Goal: Task Accomplishment & Management: Use online tool/utility

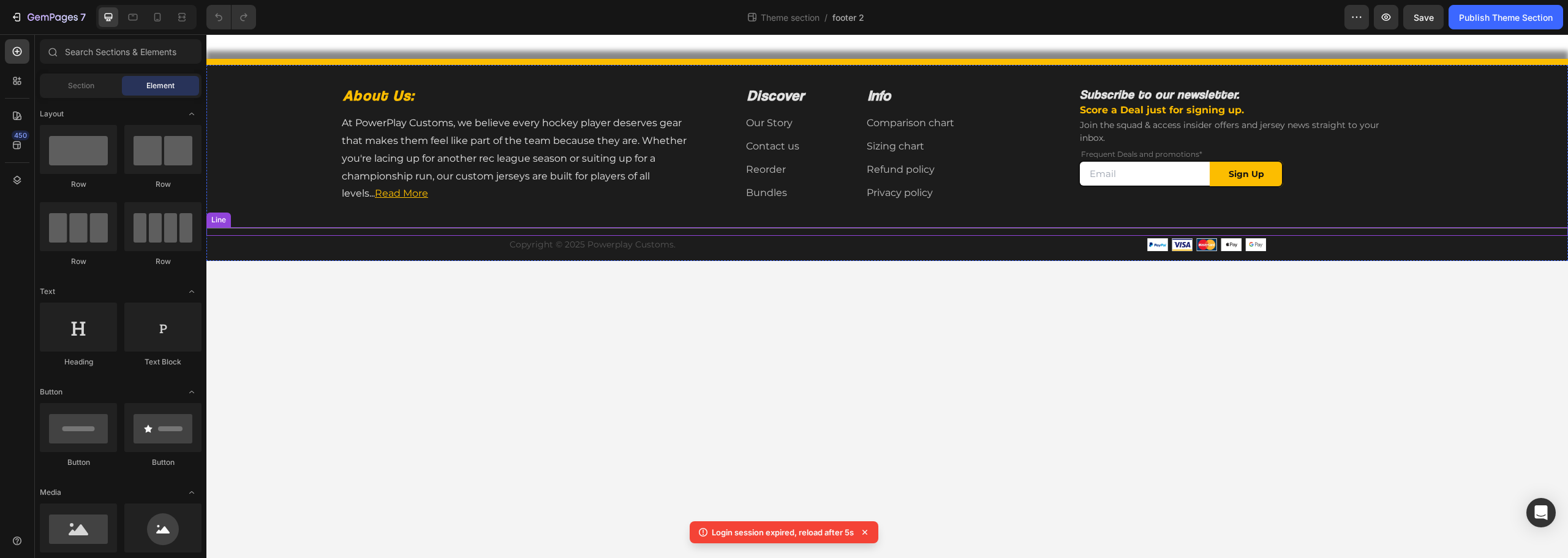
click at [674, 231] on div "Title Line" at bounding box center [887, 231] width 1362 height 8
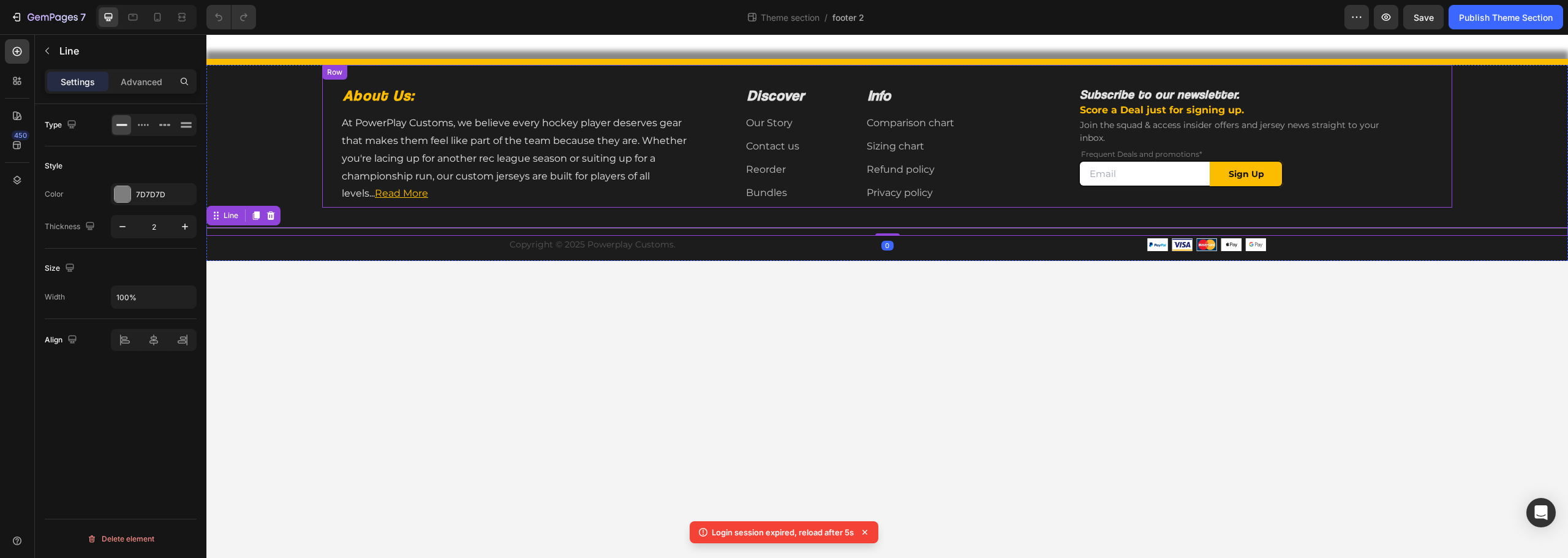
click at [681, 208] on div "About Us: Heading At PowerPlay Customs, we believe every hockey player deserves…" at bounding box center [887, 136] width 1130 height 142
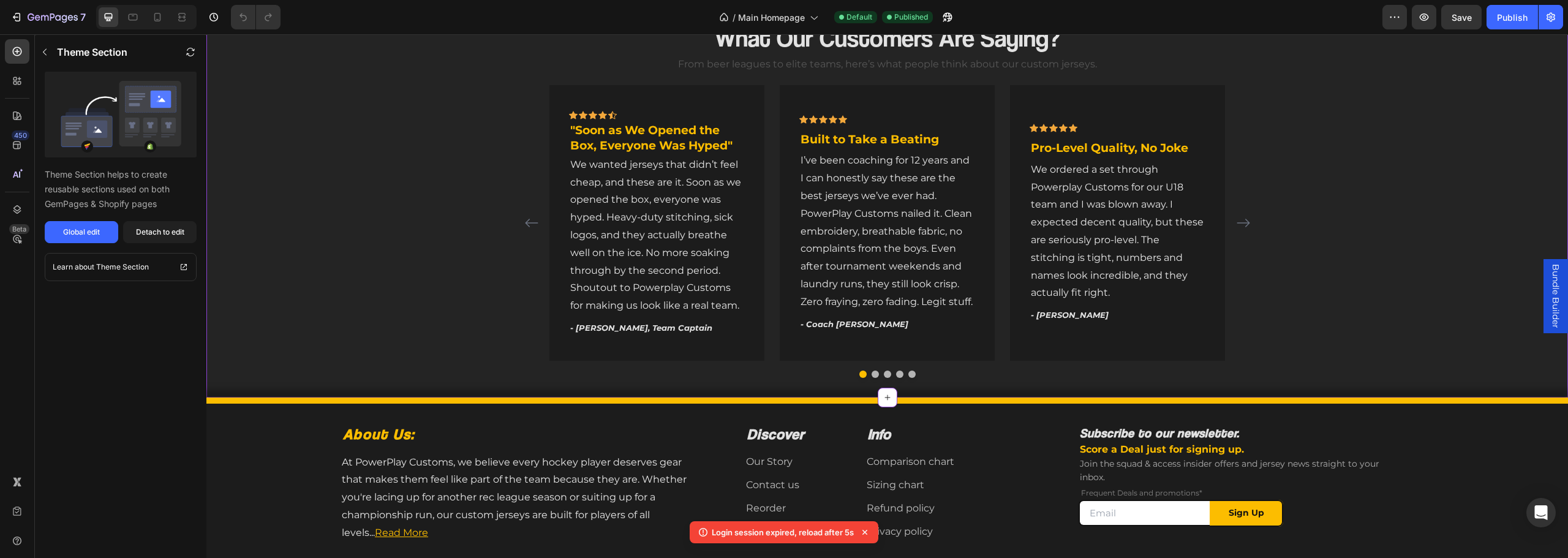
click at [449, 255] on div "What Our Customers Are Saying? Heading From beer leagues to elite teams, here’s…" at bounding box center [887, 199] width 1362 height 359
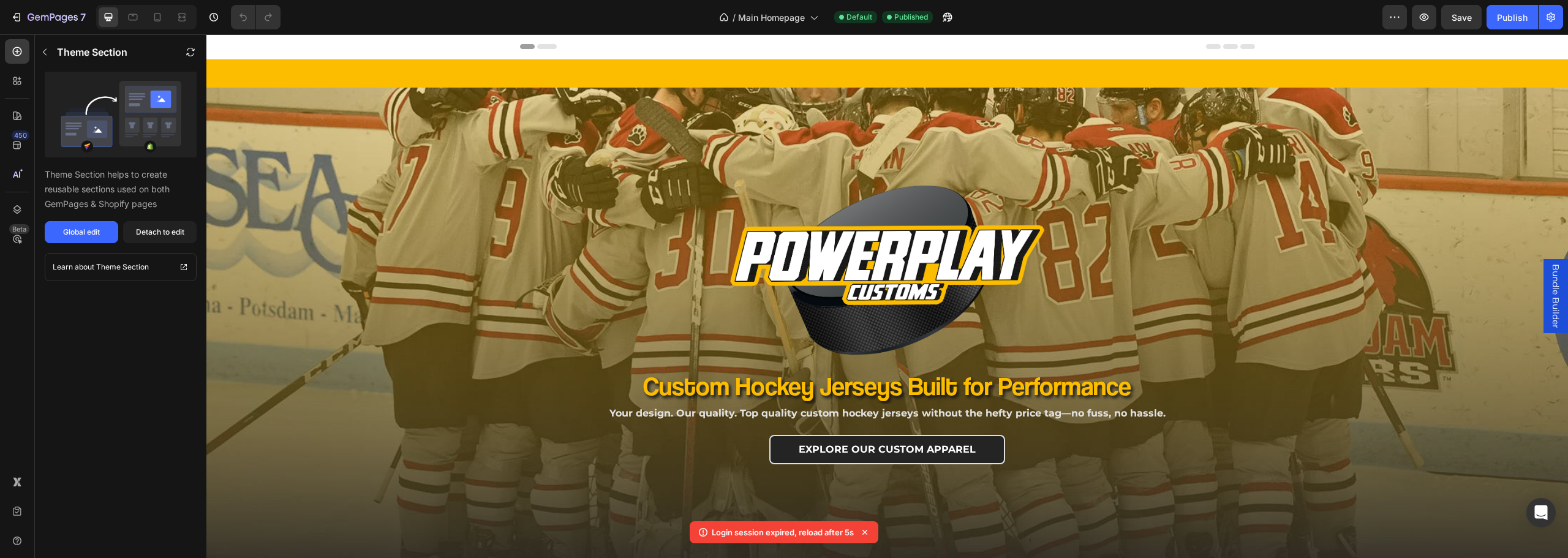
scroll to position [551, 0]
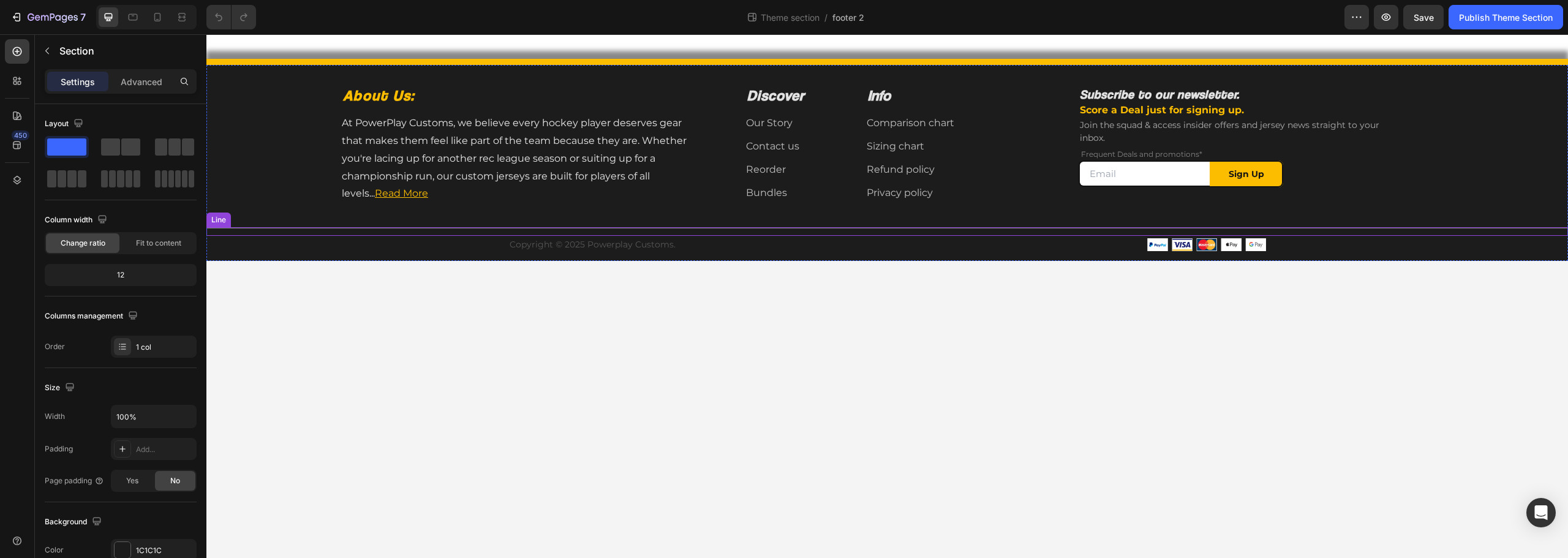
click at [256, 189] on div "About Us: Heading At PowerPlay Customs, we believe every hockey player deserves…" at bounding box center [887, 163] width 1362 height 196
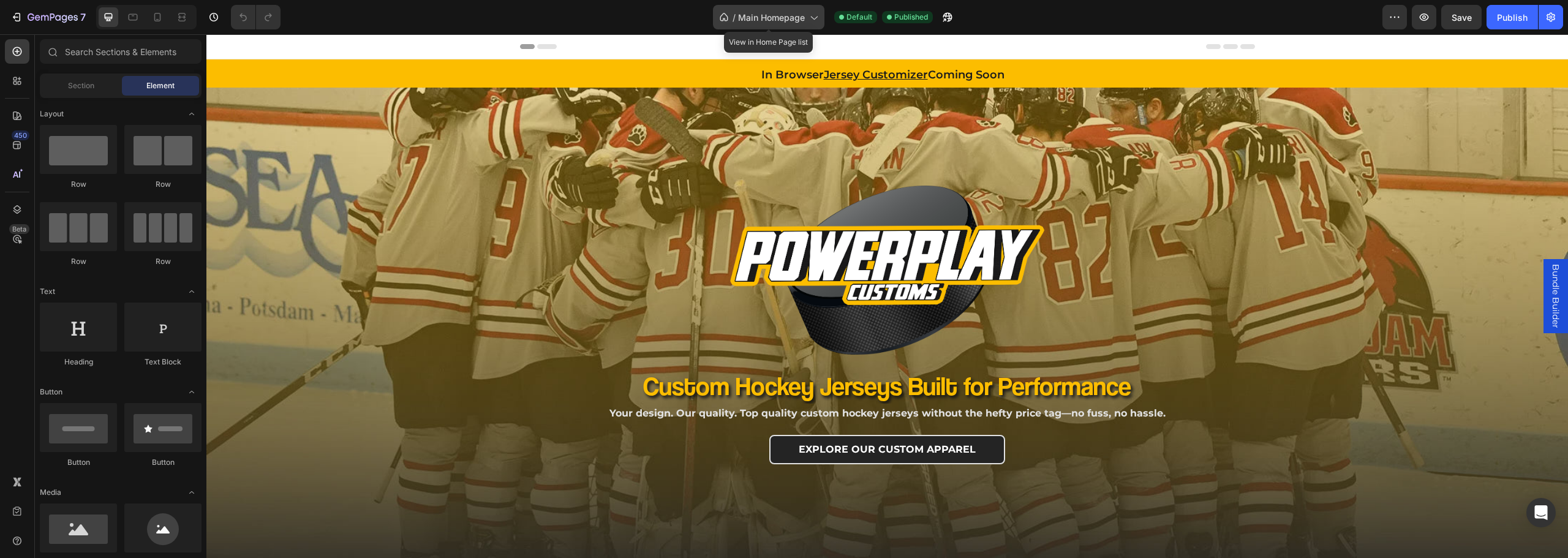
click at [771, 14] on span "Main Homepage" at bounding box center [772, 18] width 67 height 13
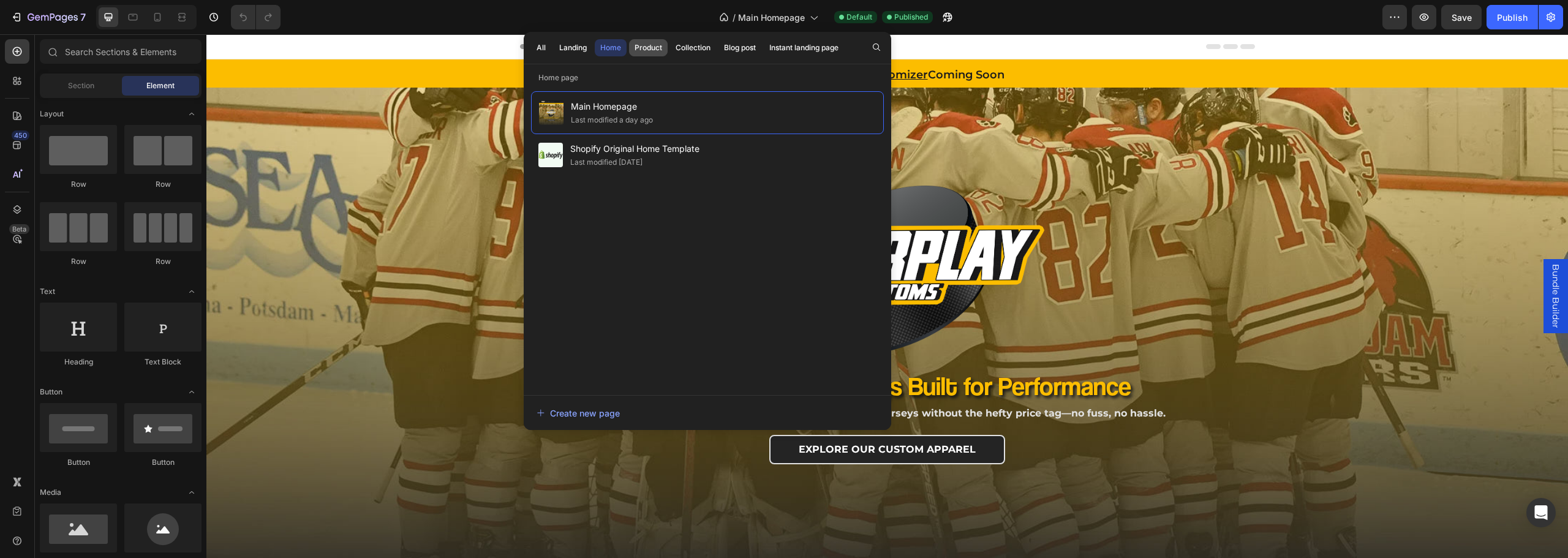
click at [656, 52] on div "Product" at bounding box center [648, 48] width 27 height 11
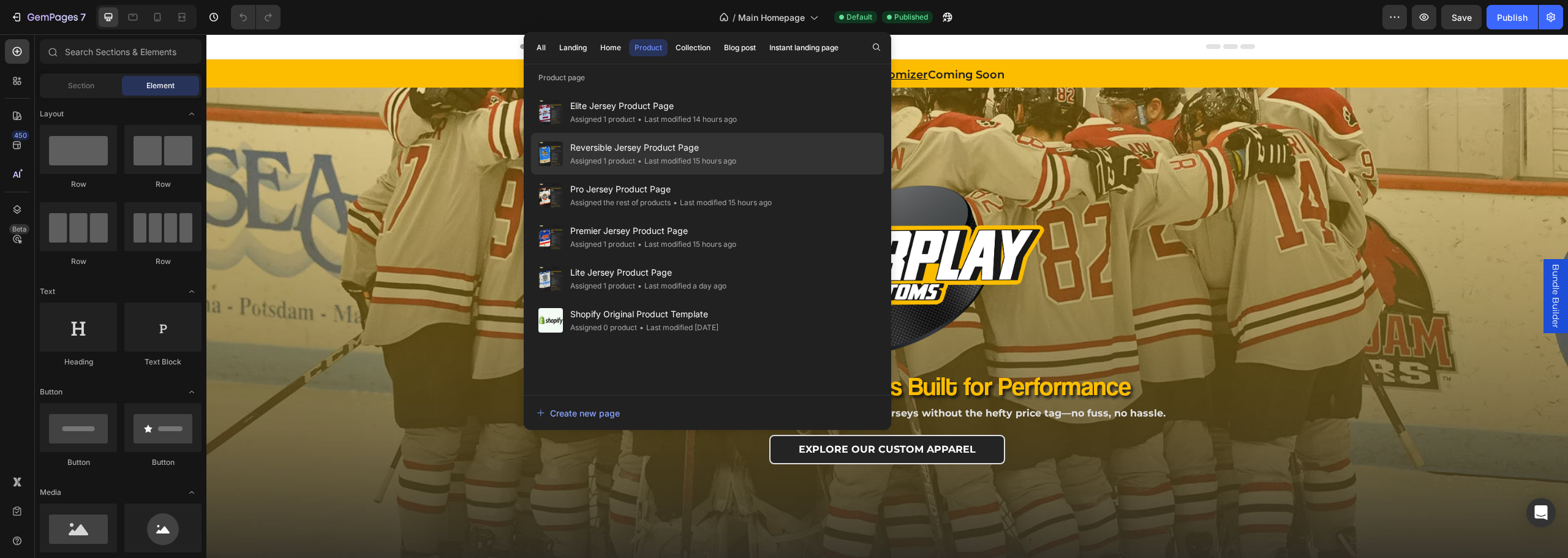
click at [622, 156] on div "Assigned 1 product" at bounding box center [602, 161] width 65 height 12
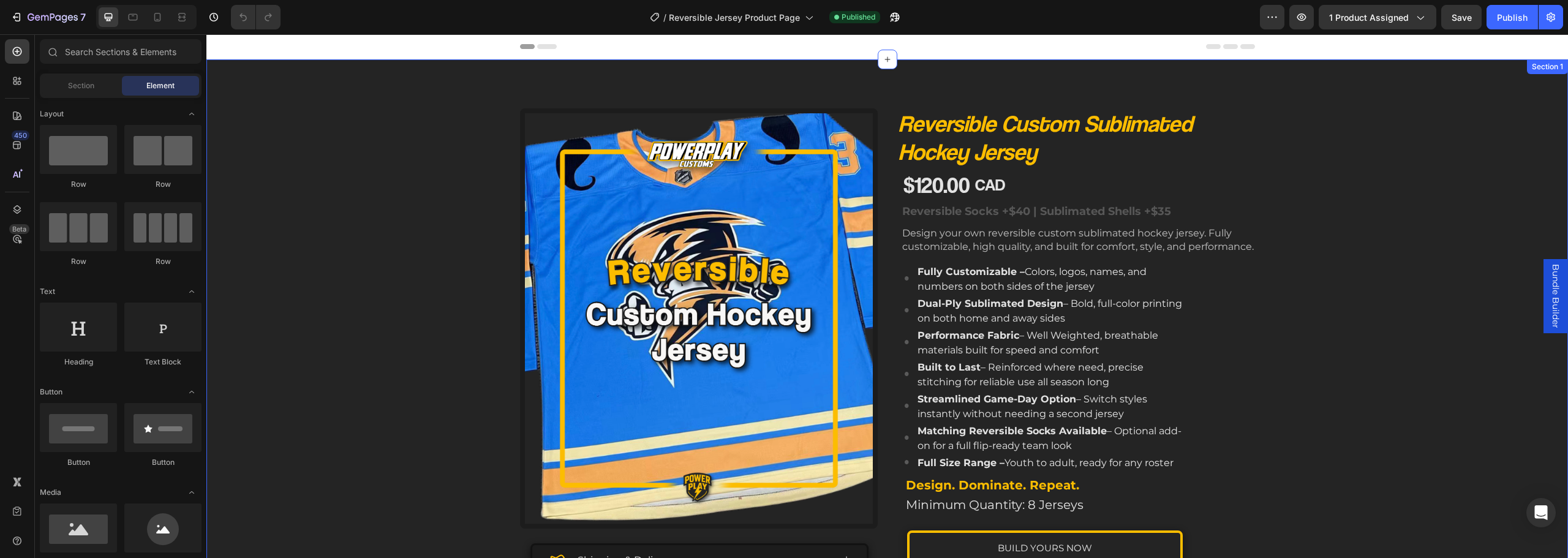
click at [376, 307] on div "Product Images Shipping & Delivery Tailored to you The Process Accordion Image …" at bounding box center [887, 442] width 1362 height 666
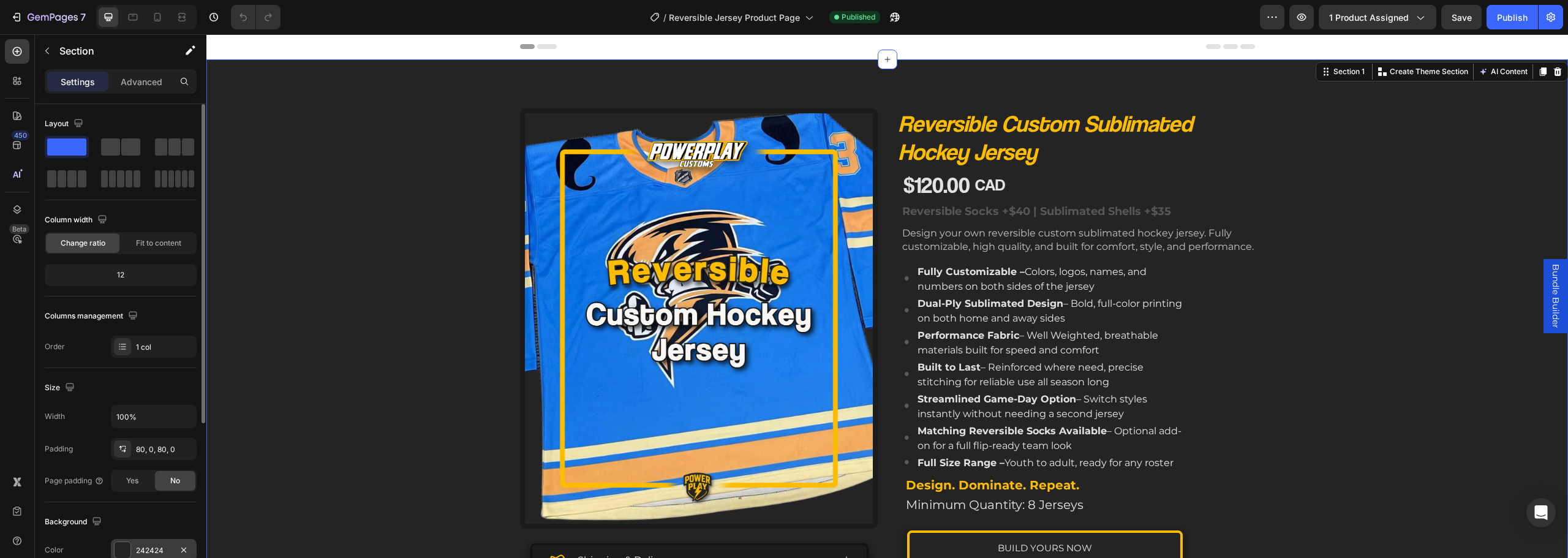
click at [157, 544] on div "242424" at bounding box center [154, 550] width 86 height 22
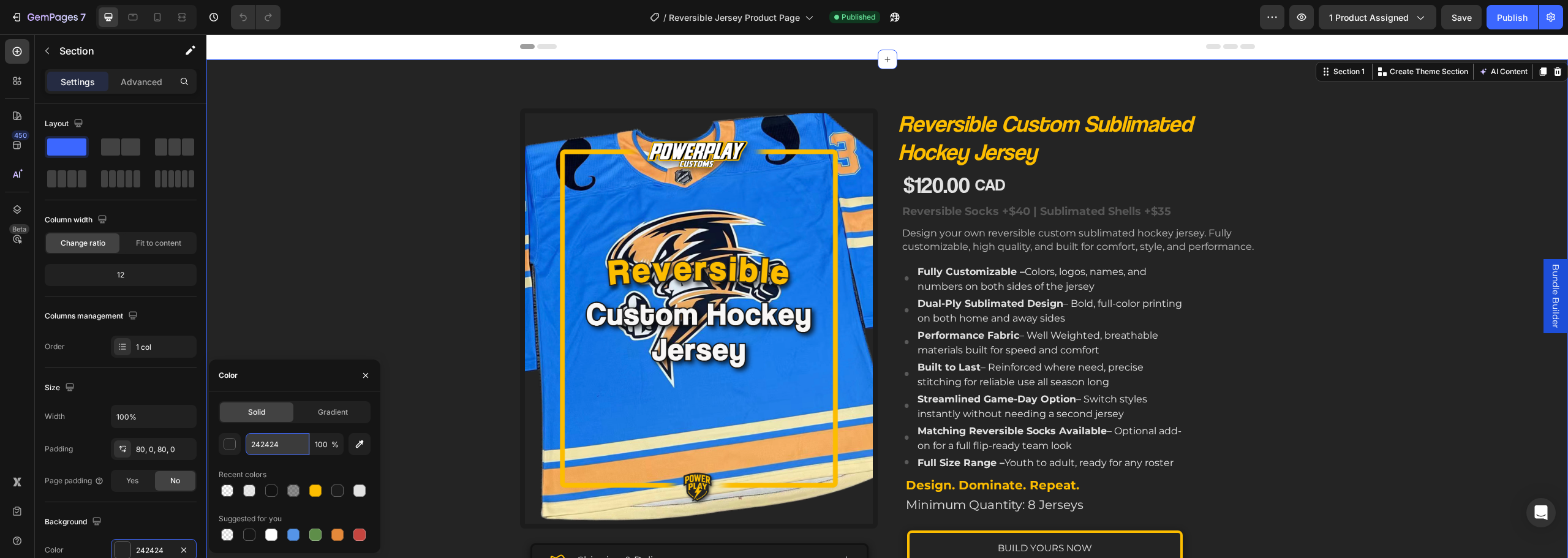
click at [262, 444] on input "242424" at bounding box center [278, 444] width 64 height 22
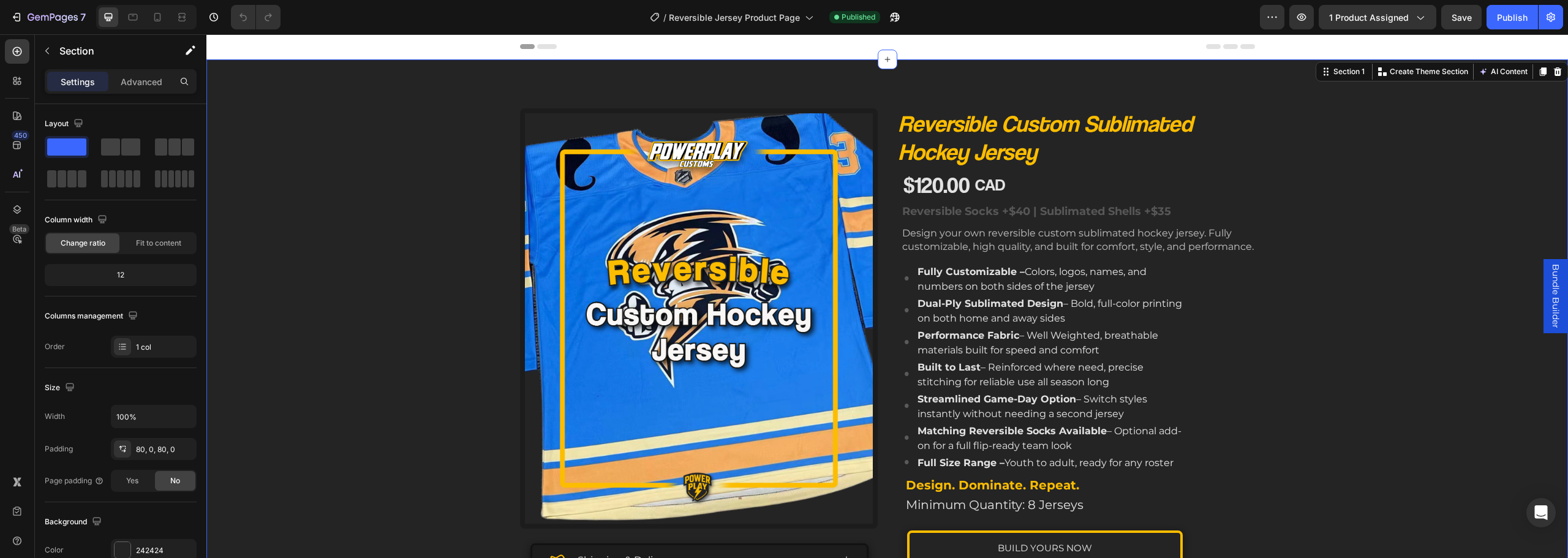
click at [344, 318] on div "Product Images Shipping & Delivery Tailored to you The Process Accordion Image …" at bounding box center [887, 442] width 1362 height 666
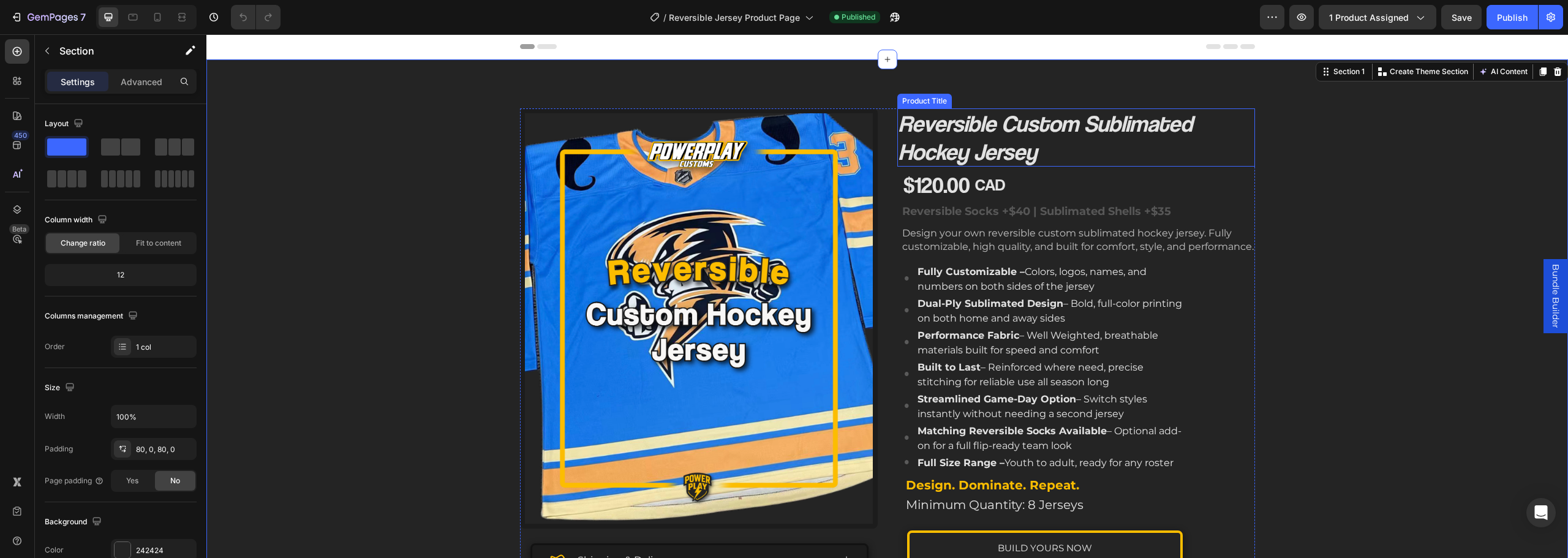
click at [952, 138] on h1 "Reversible Custom Sublimated Hockey Jersey" at bounding box center [1077, 137] width 358 height 58
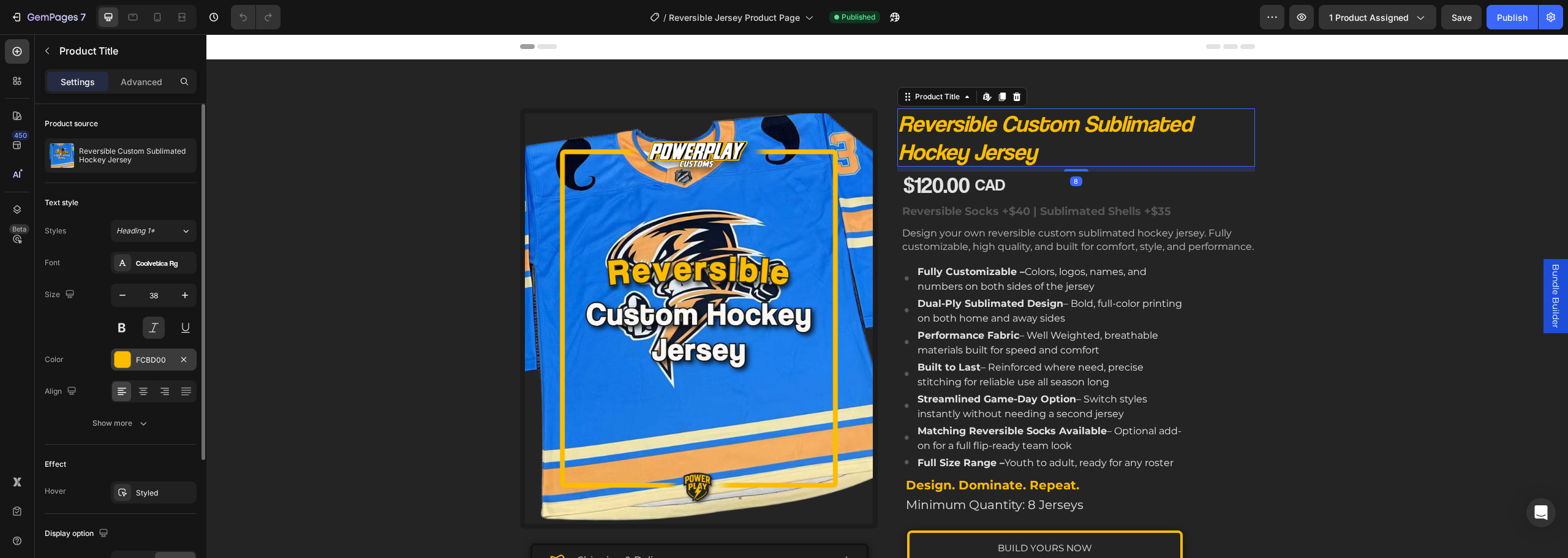
click at [152, 358] on div "FCBD00" at bounding box center [154, 360] width 35 height 11
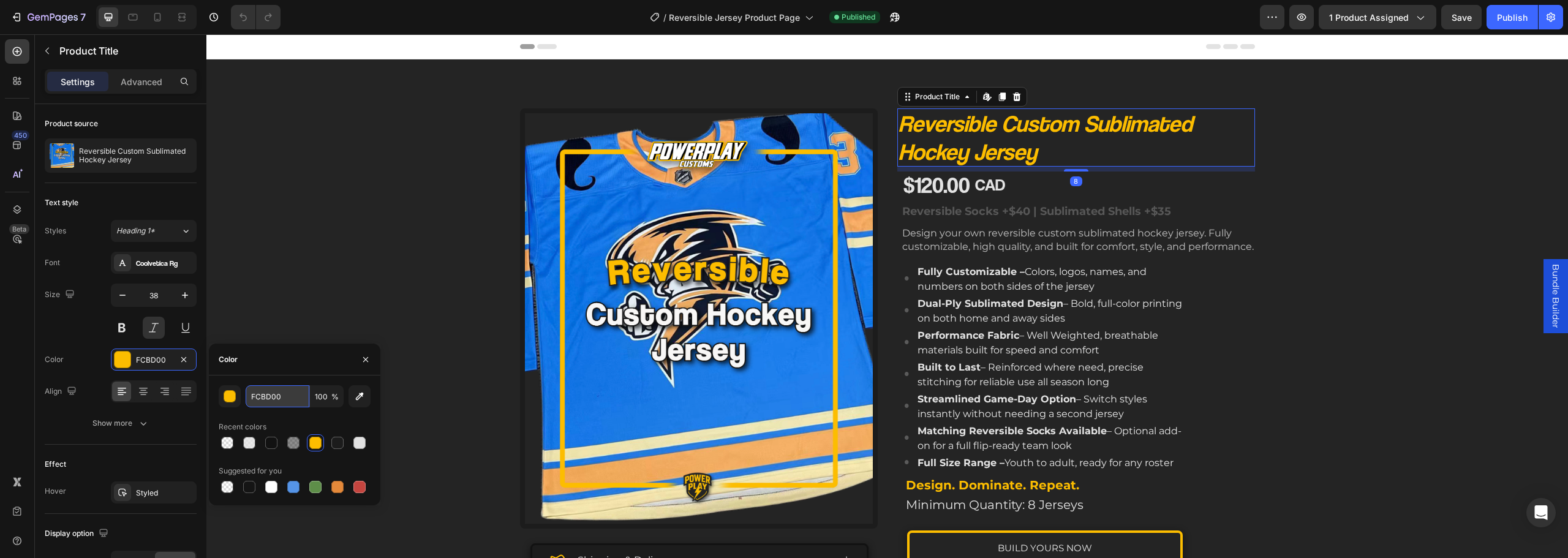
click at [278, 402] on input "FCBD00" at bounding box center [278, 397] width 64 height 22
click at [403, 252] on div "Product Images Shipping & Delivery Tailored to you The Process Accordion Image …" at bounding box center [887, 442] width 1362 height 666
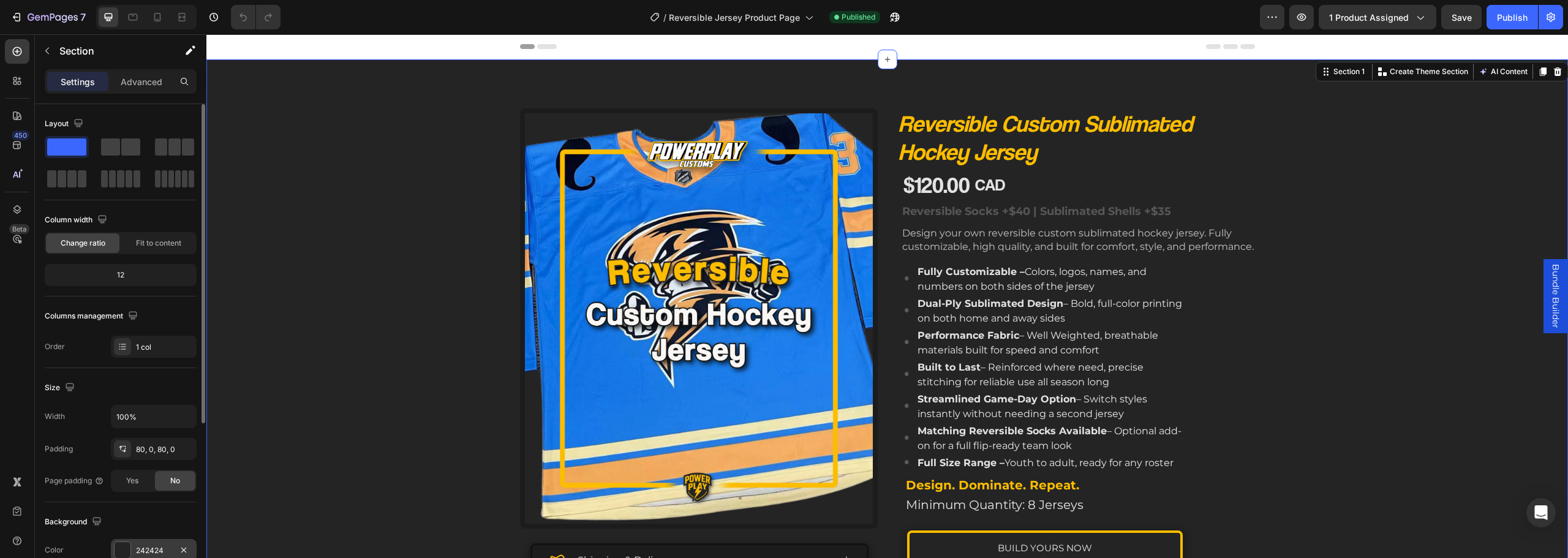
click at [141, 548] on div "242424" at bounding box center [154, 550] width 35 height 11
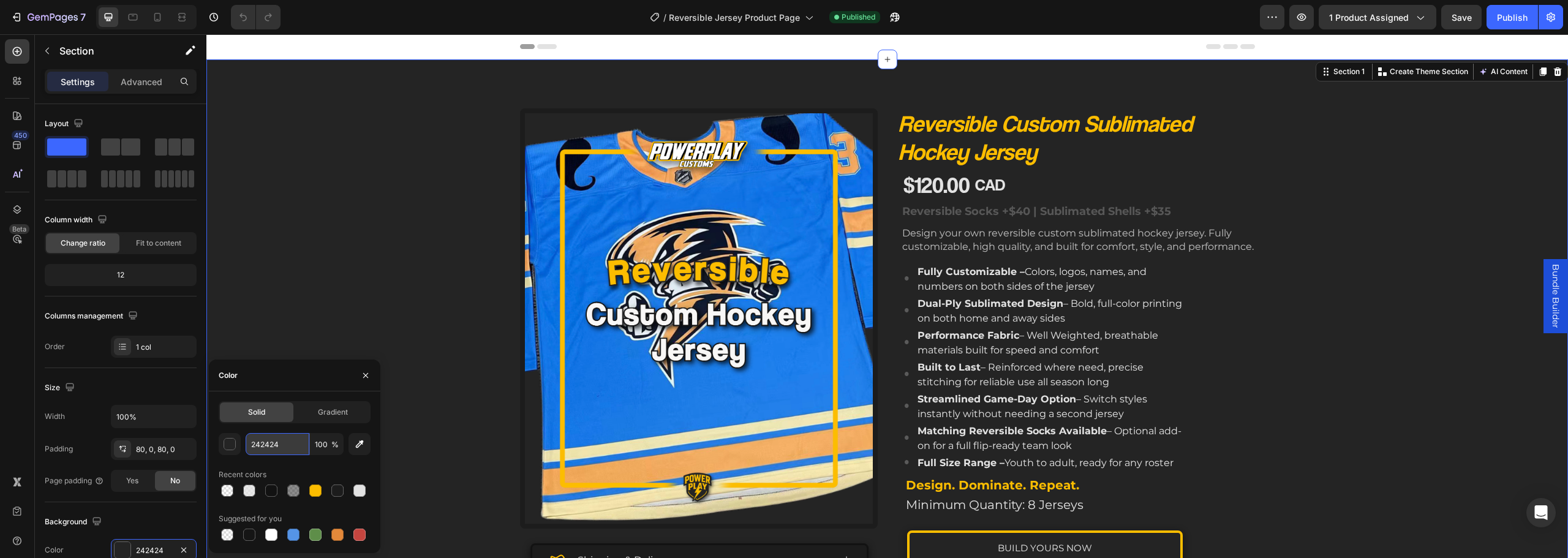
click at [268, 448] on input "242424" at bounding box center [278, 444] width 64 height 22
click at [525, 161] on img at bounding box center [699, 318] width 348 height 410
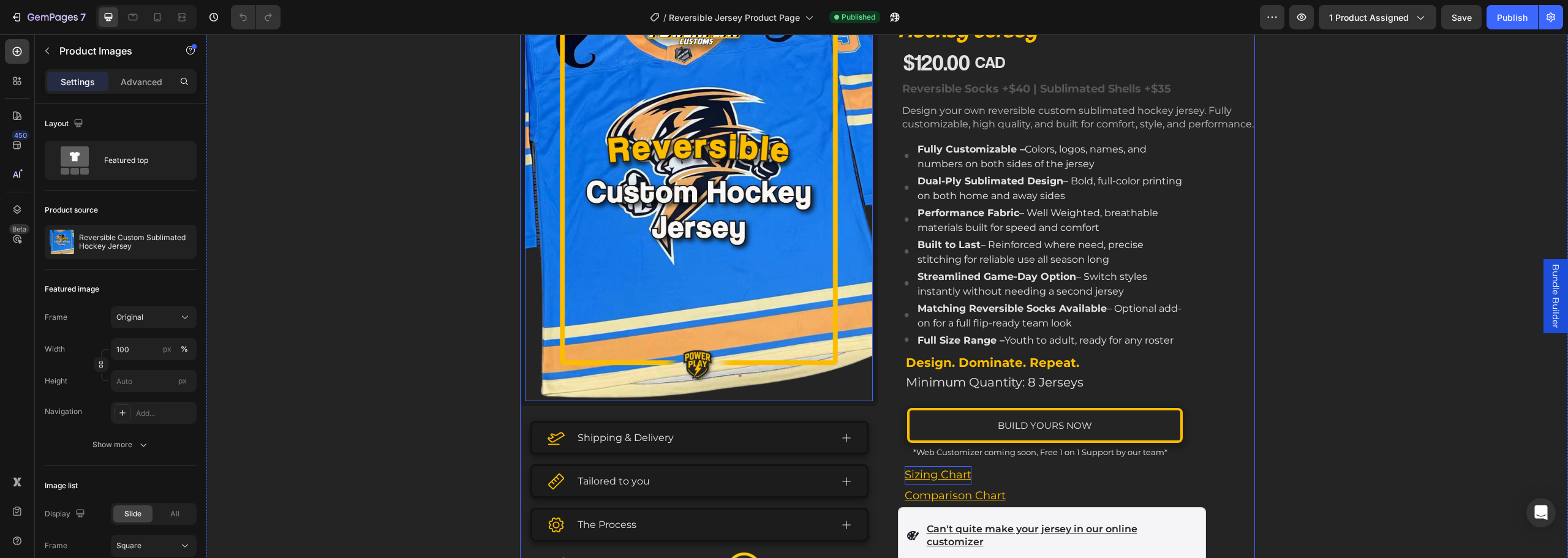
scroll to position [245, 0]
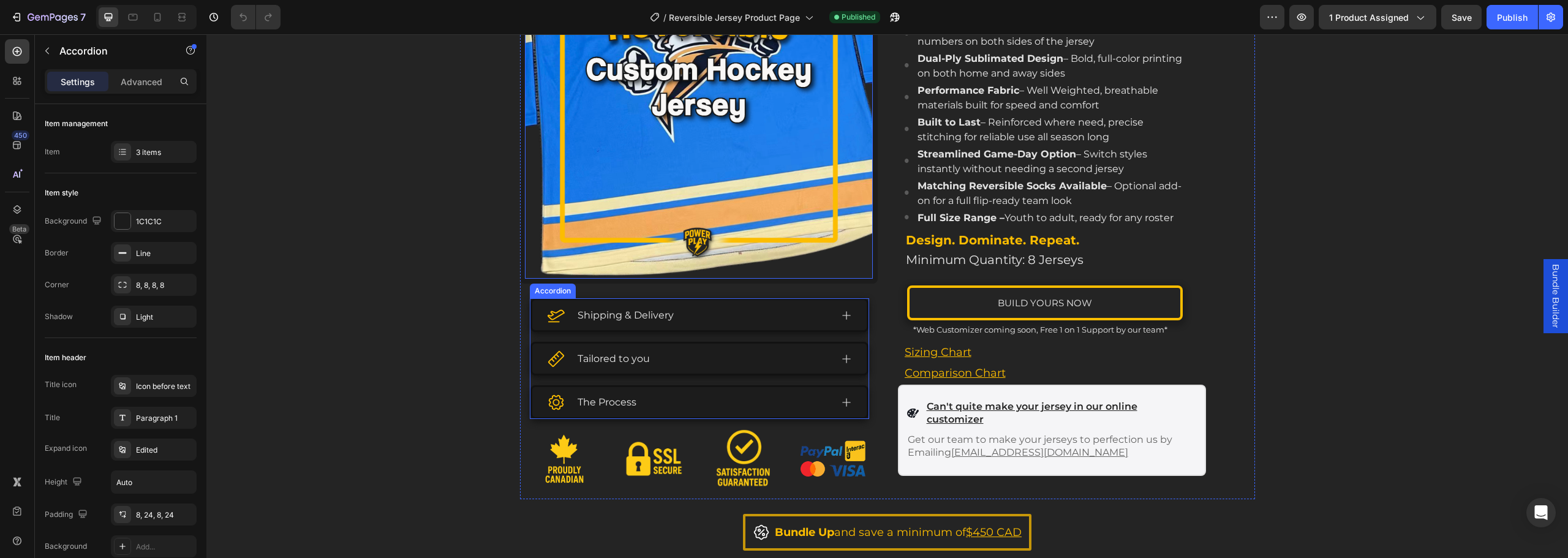
click at [749, 318] on div "Shipping & Delivery" at bounding box center [689, 315] width 284 height 20
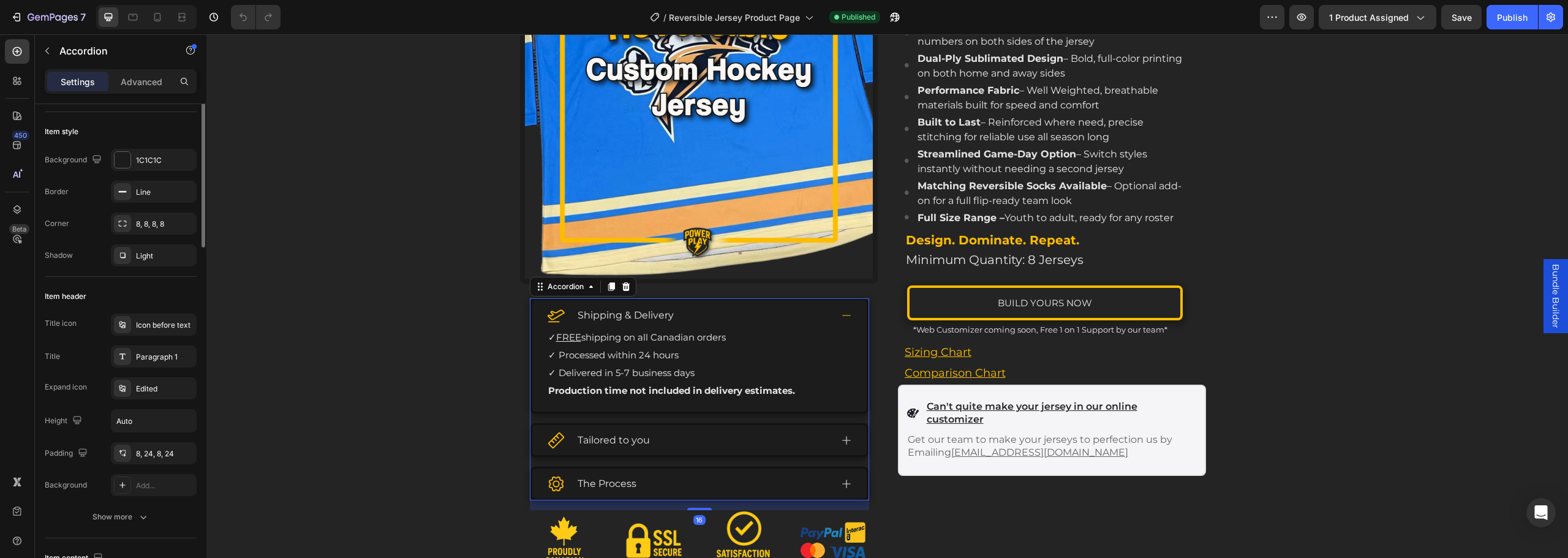
scroll to position [0, 0]
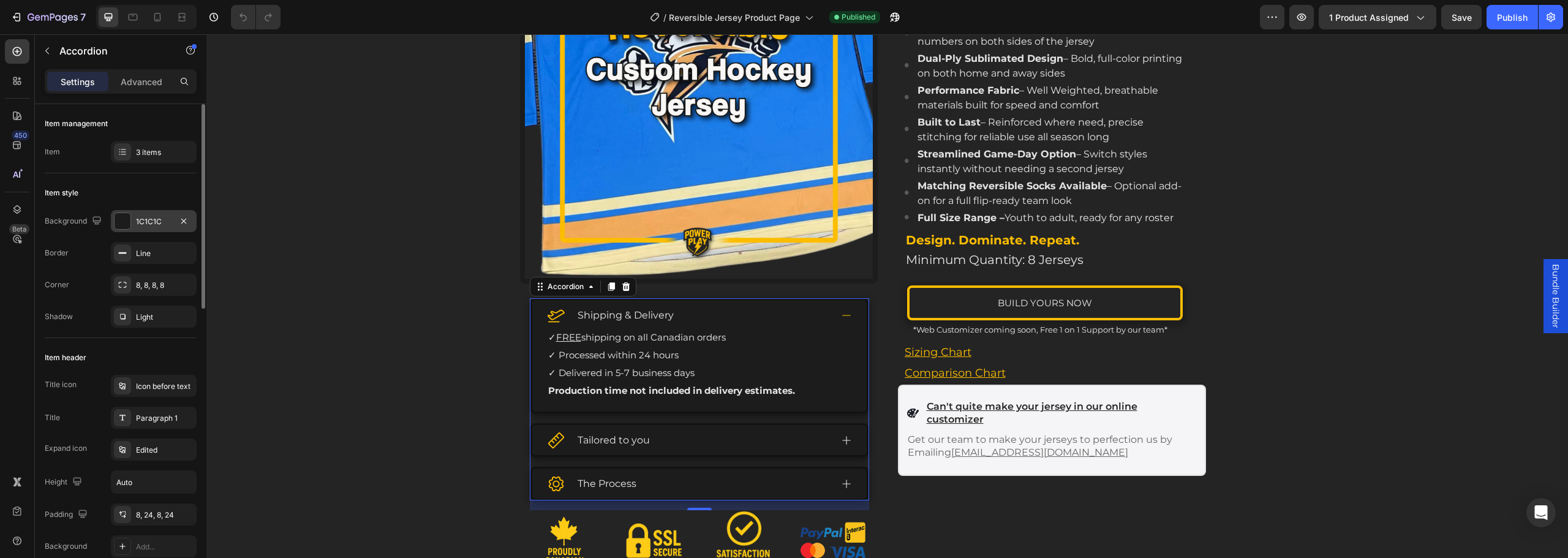
click at [142, 215] on div "1C1C1C" at bounding box center [154, 222] width 86 height 22
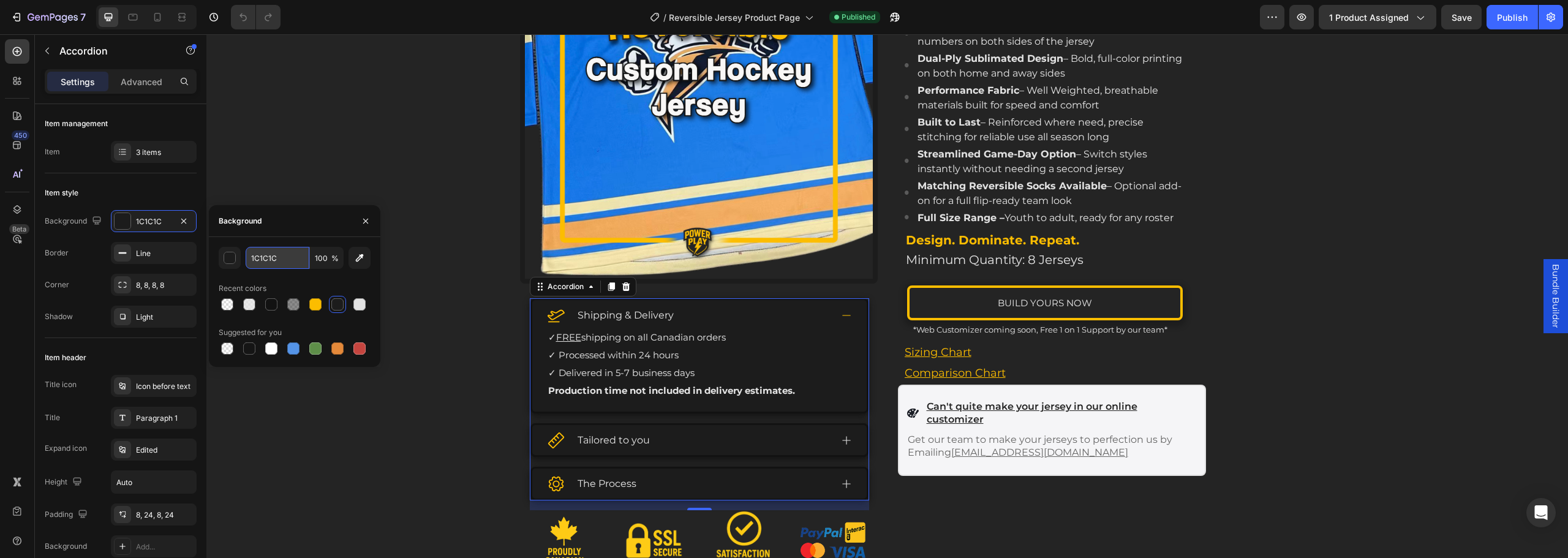
click at [266, 266] on input "1C1C1C" at bounding box center [278, 258] width 64 height 22
click at [417, 204] on div "Product Images Shipping & Delivery ✓ FREE shipping on all Canadian orders ✓ Pro…" at bounding box center [887, 248] width 1362 height 769
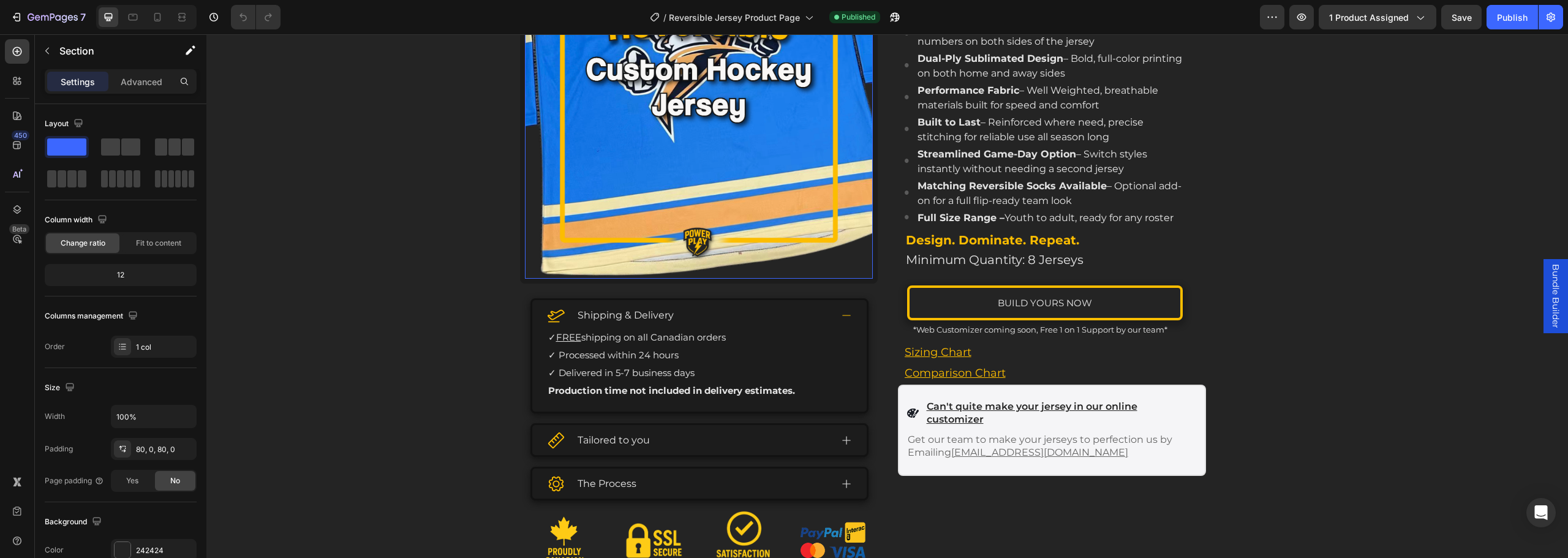
click at [856, 276] on img at bounding box center [699, 73] width 348 height 410
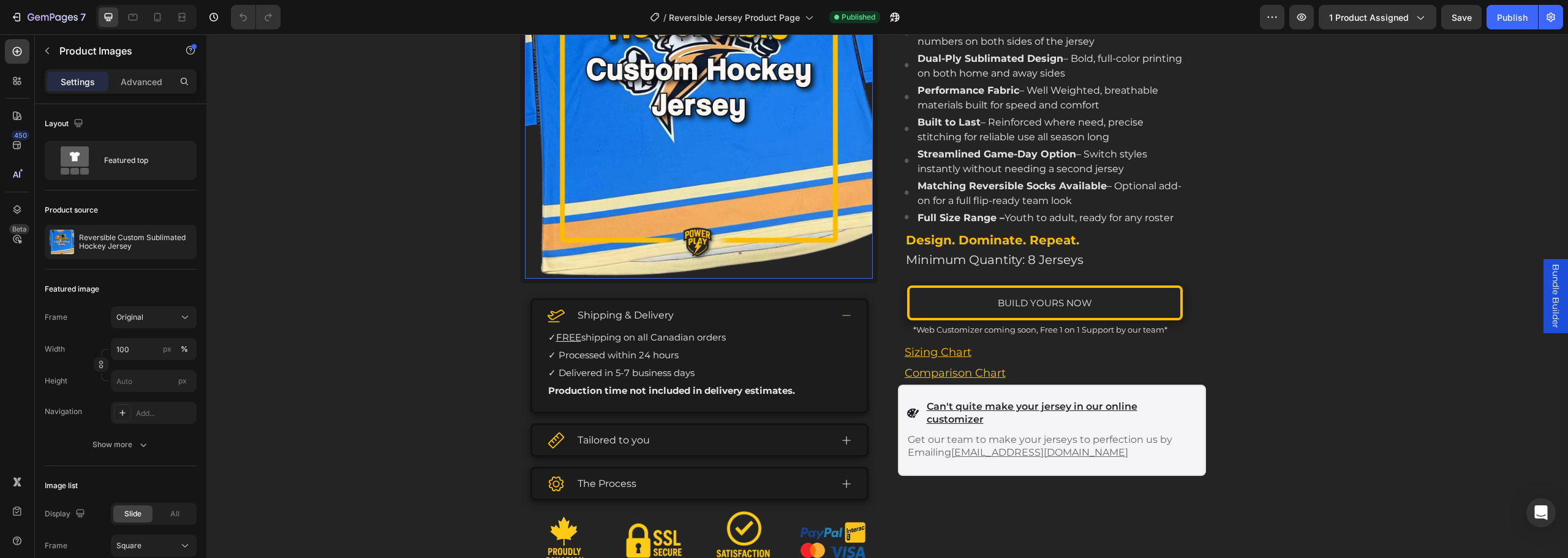
click at [138, 92] on div "Settings Advanced" at bounding box center [120, 82] width 152 height 25
click at [140, 441] on icon "button" at bounding box center [143, 444] width 12 height 12
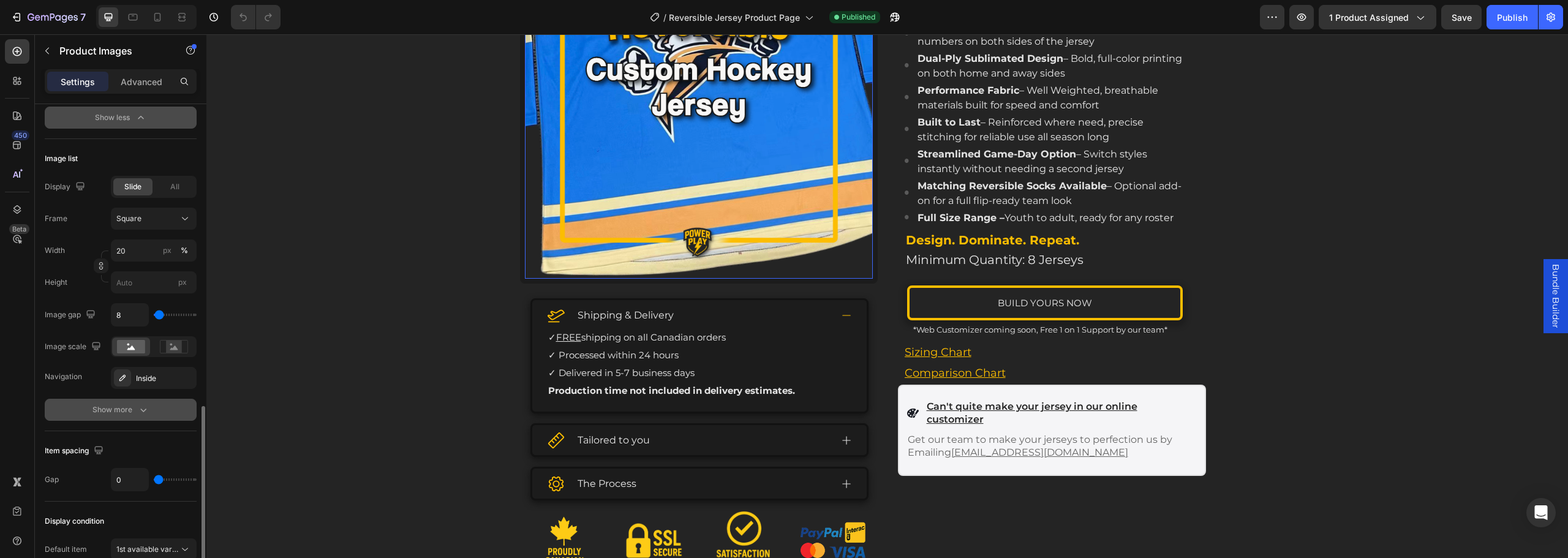
scroll to position [674, 0]
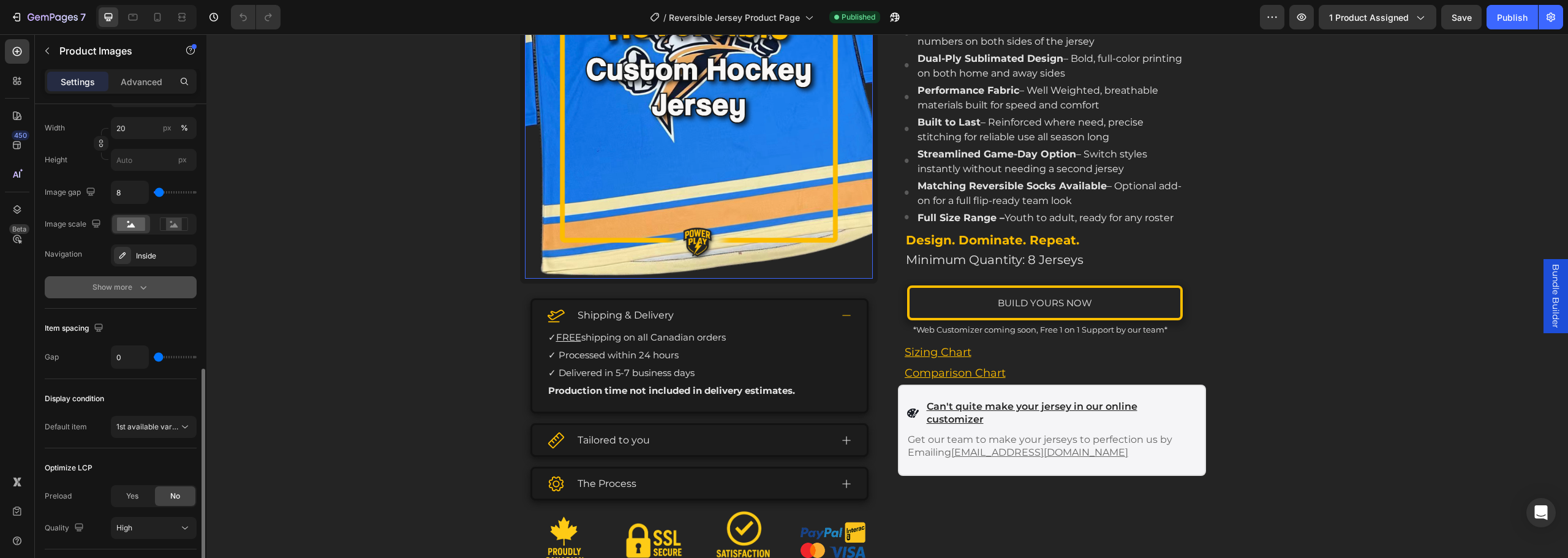
click at [140, 289] on icon "button" at bounding box center [143, 287] width 12 height 12
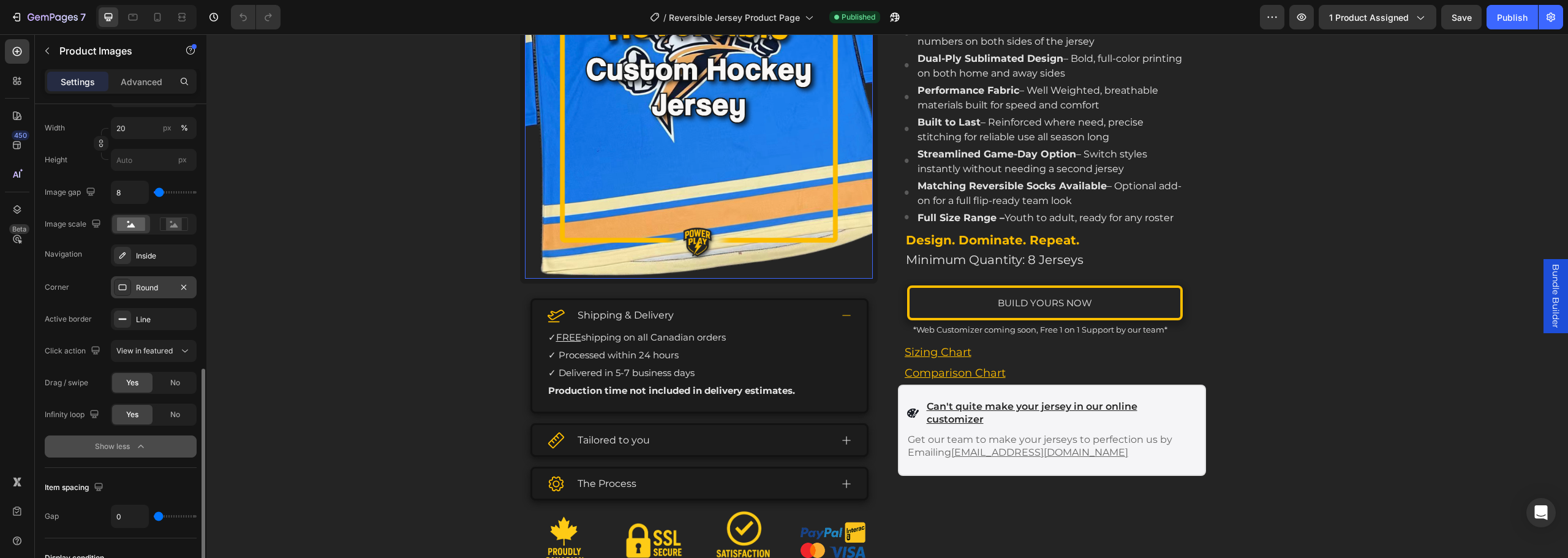
click at [152, 289] on div "Round" at bounding box center [154, 287] width 35 height 11
click at [161, 321] on div "Line" at bounding box center [154, 320] width 35 height 11
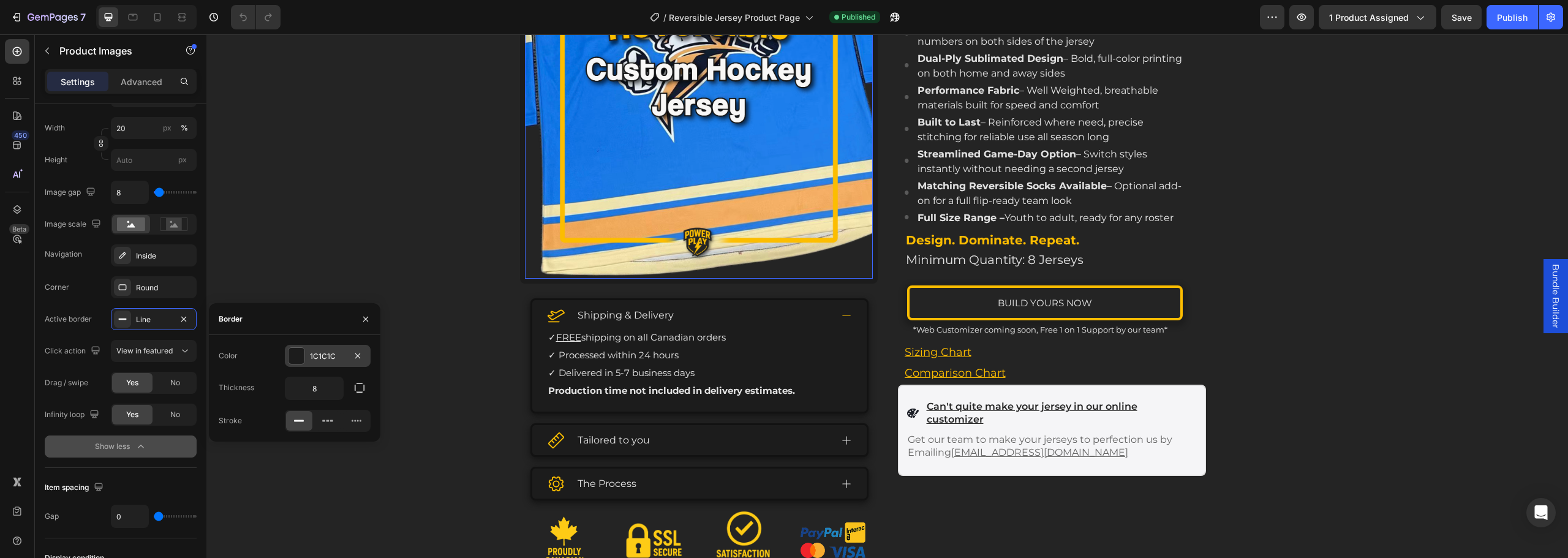
click at [344, 357] on div "1C1C1C" at bounding box center [327, 356] width 35 height 11
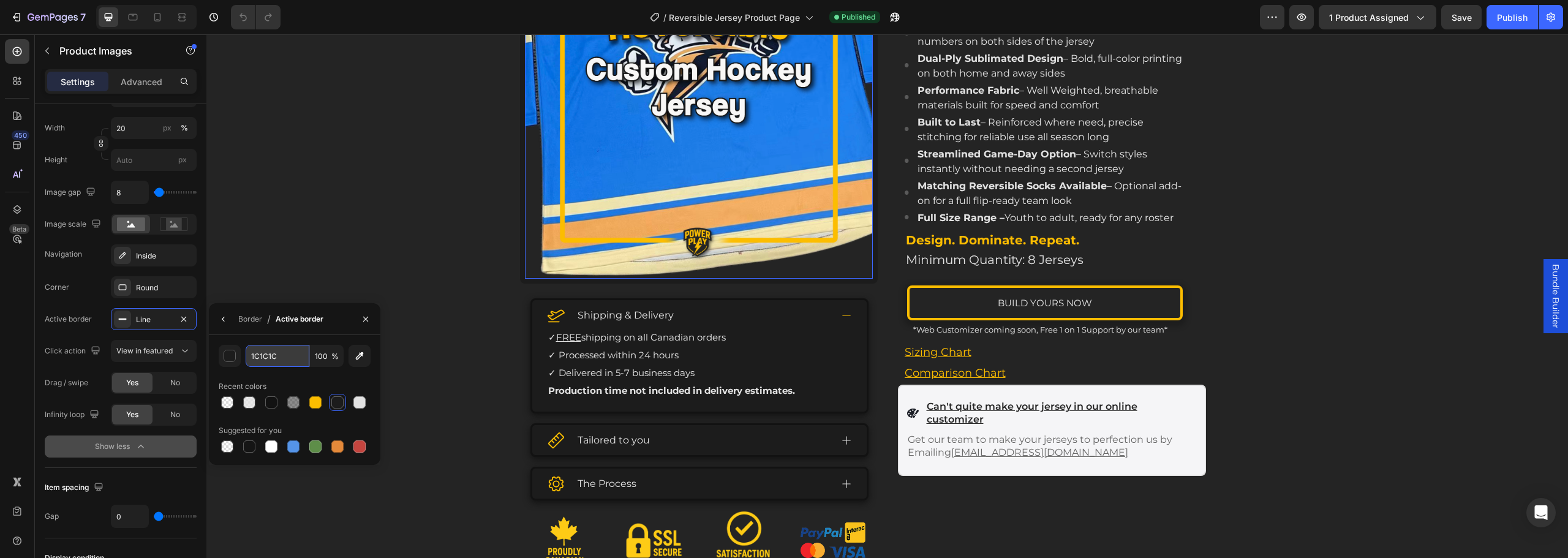
click at [270, 364] on input "1C1C1C" at bounding box center [278, 356] width 64 height 22
click at [979, 320] on link "Build yours now" at bounding box center [1045, 303] width 276 height 35
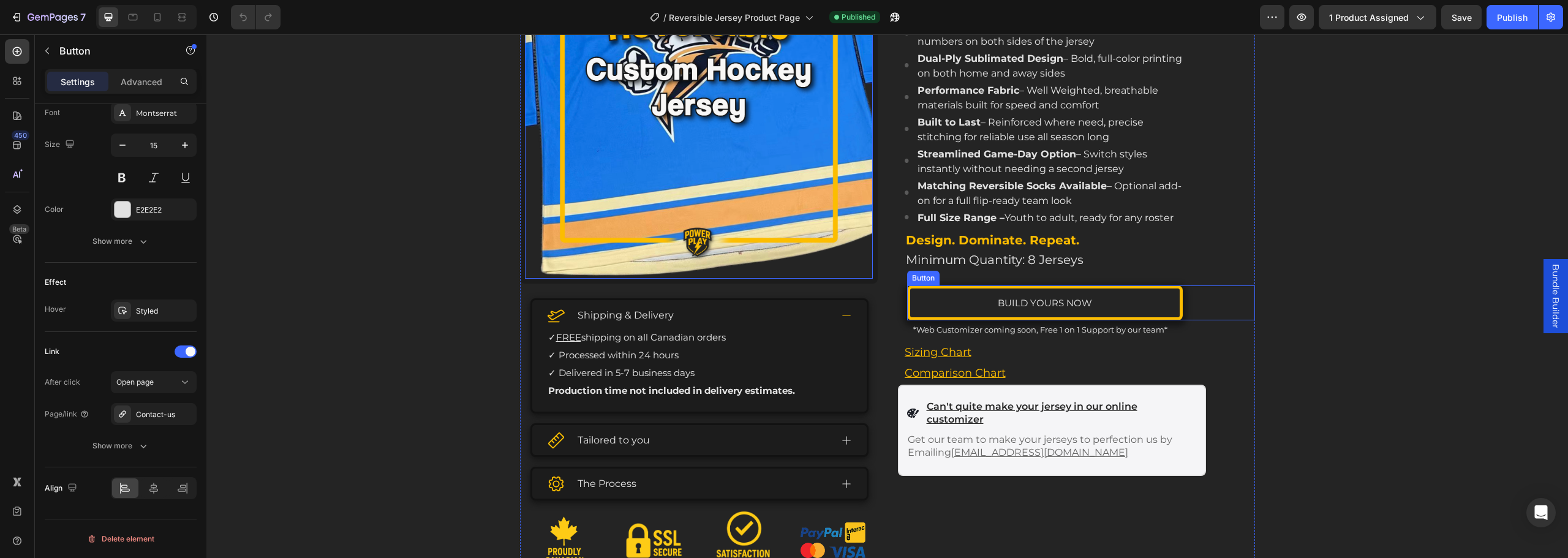
scroll to position [0, 0]
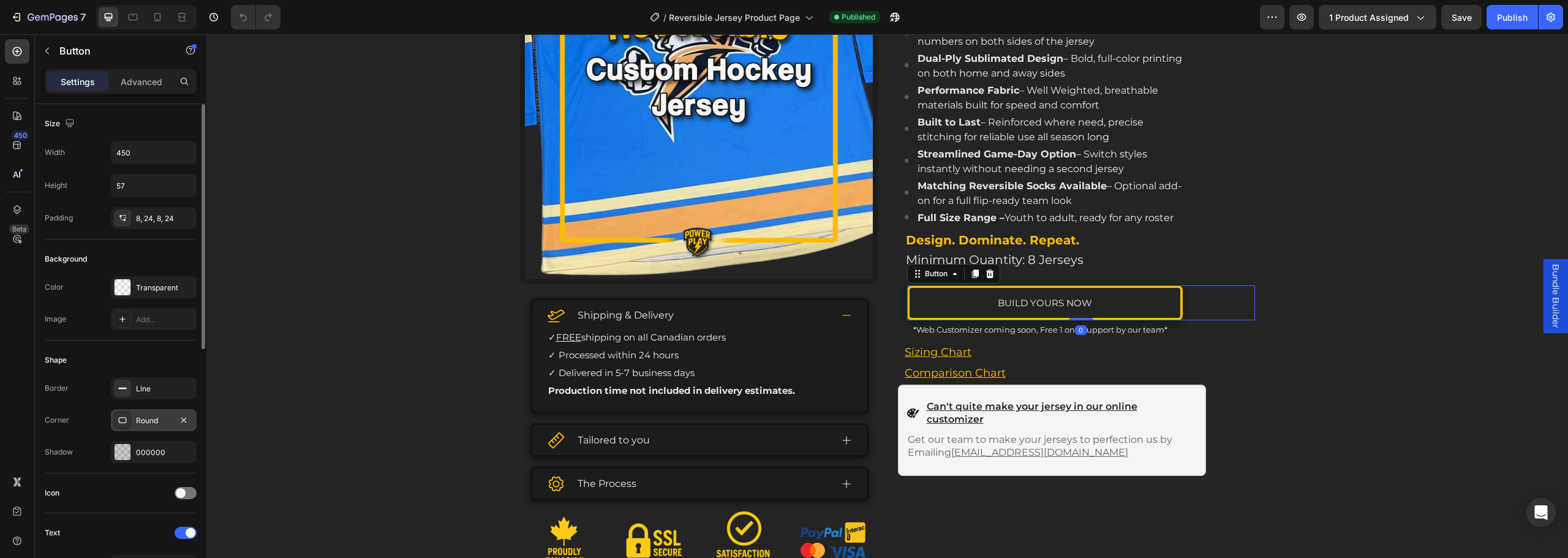
click at [137, 419] on div "Round" at bounding box center [154, 421] width 35 height 11
click at [162, 401] on div "Border Line Corner Round Shadow 000000" at bounding box center [120, 420] width 152 height 86
click at [172, 392] on div "Line" at bounding box center [154, 389] width 86 height 22
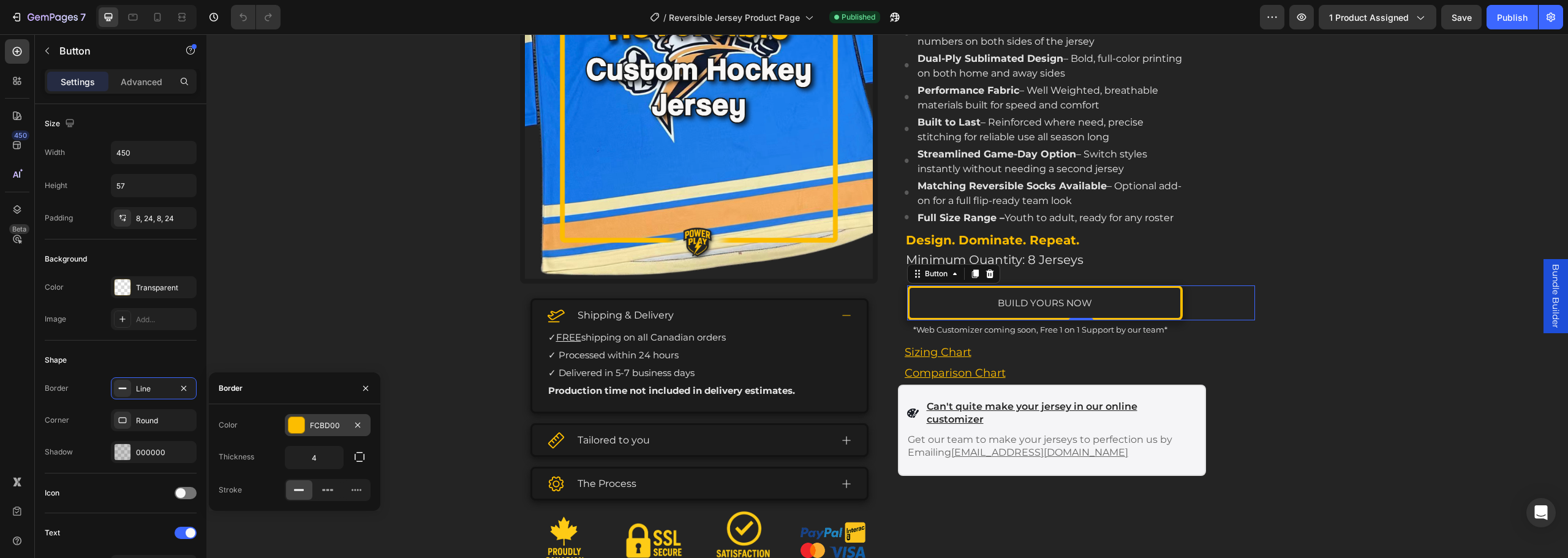
click at [314, 428] on div "FCBD00" at bounding box center [327, 425] width 35 height 11
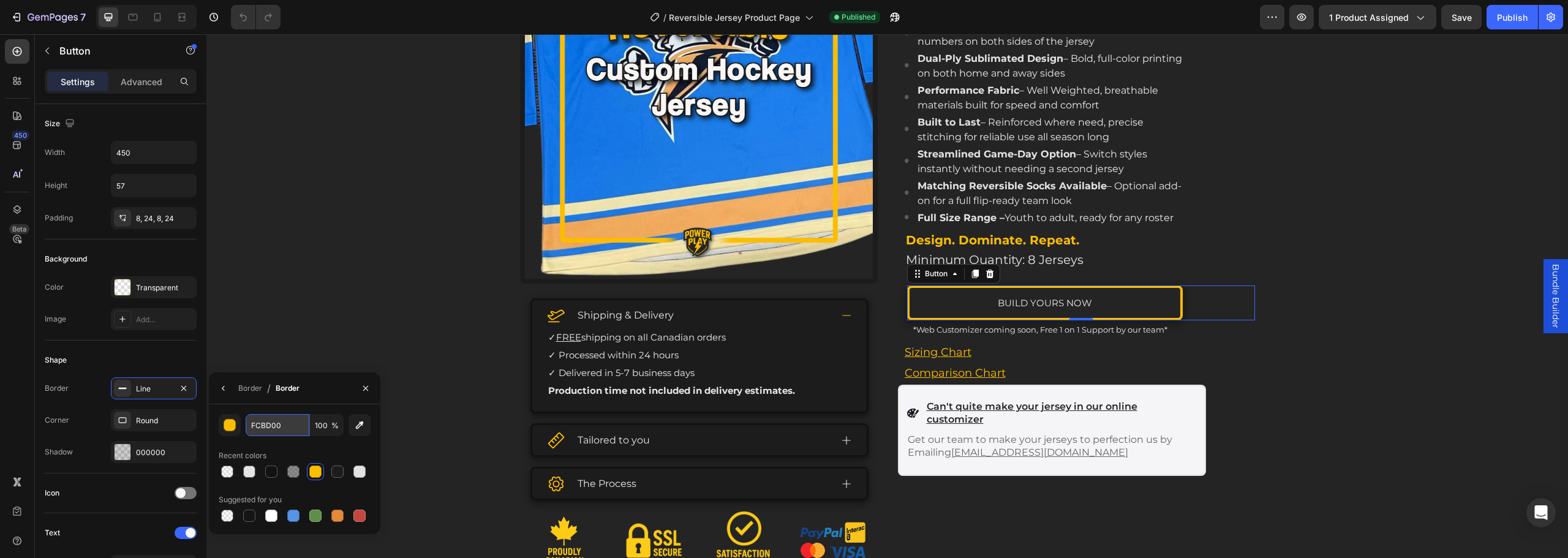
click at [276, 427] on input "FCBD00" at bounding box center [278, 425] width 64 height 22
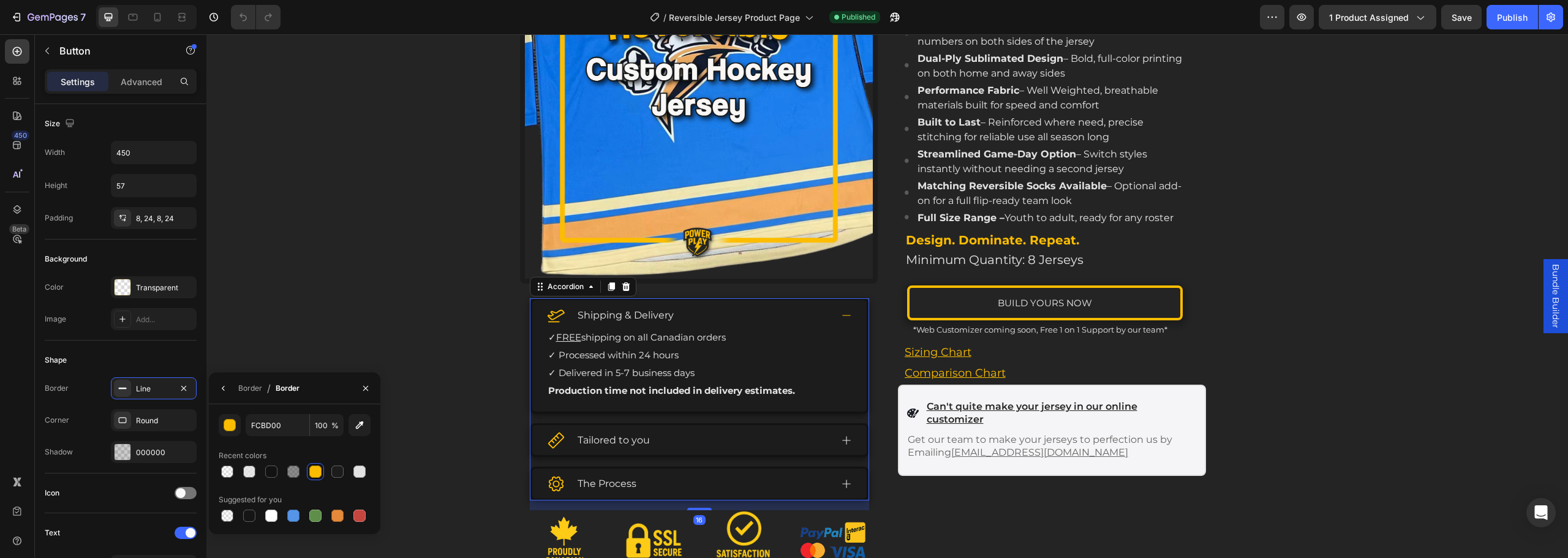
click at [532, 334] on div "✓ FREE shipping on all Canadian orders ✓ Processed within 24 hours ✓ Delivered …" at bounding box center [700, 370] width 335 height 82
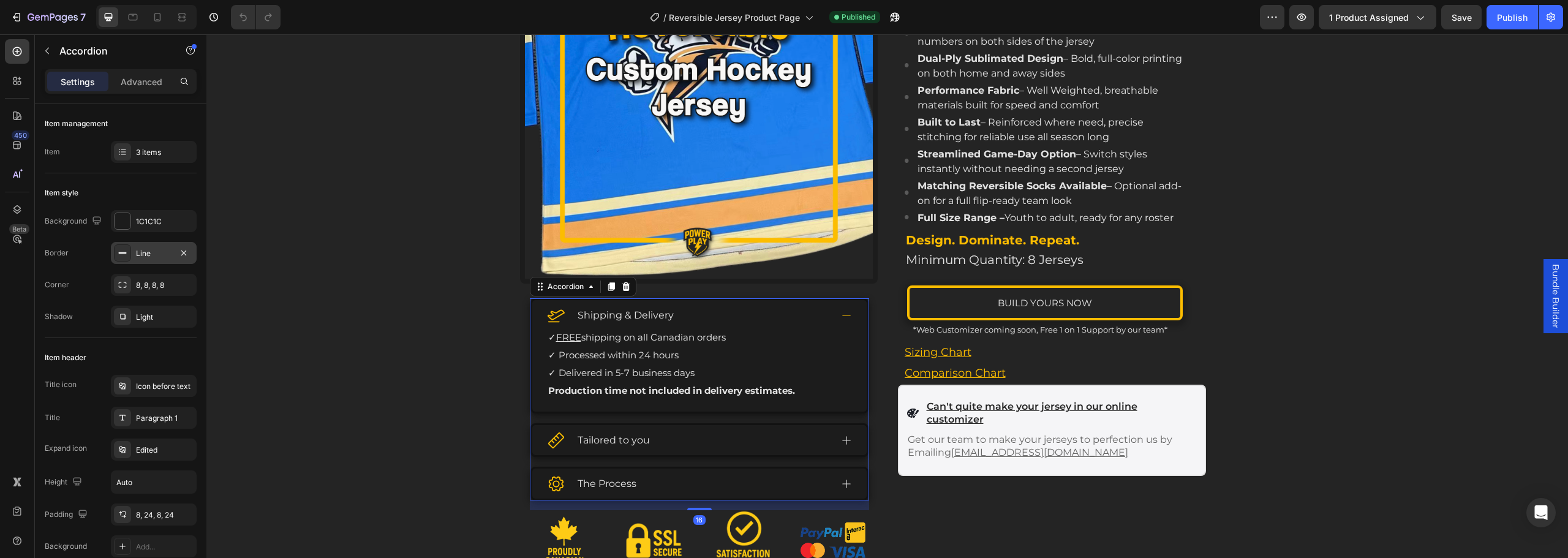
click at [145, 254] on div "Line" at bounding box center [154, 254] width 35 height 11
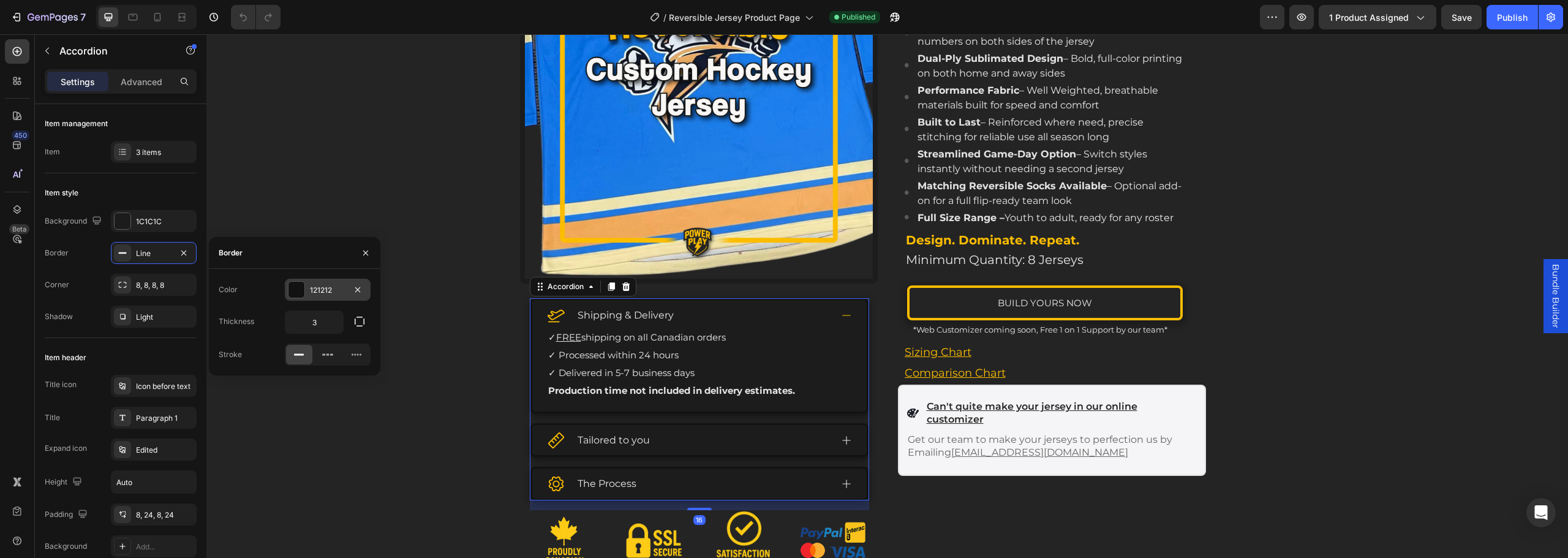
click at [337, 286] on div "121212" at bounding box center [327, 290] width 35 height 11
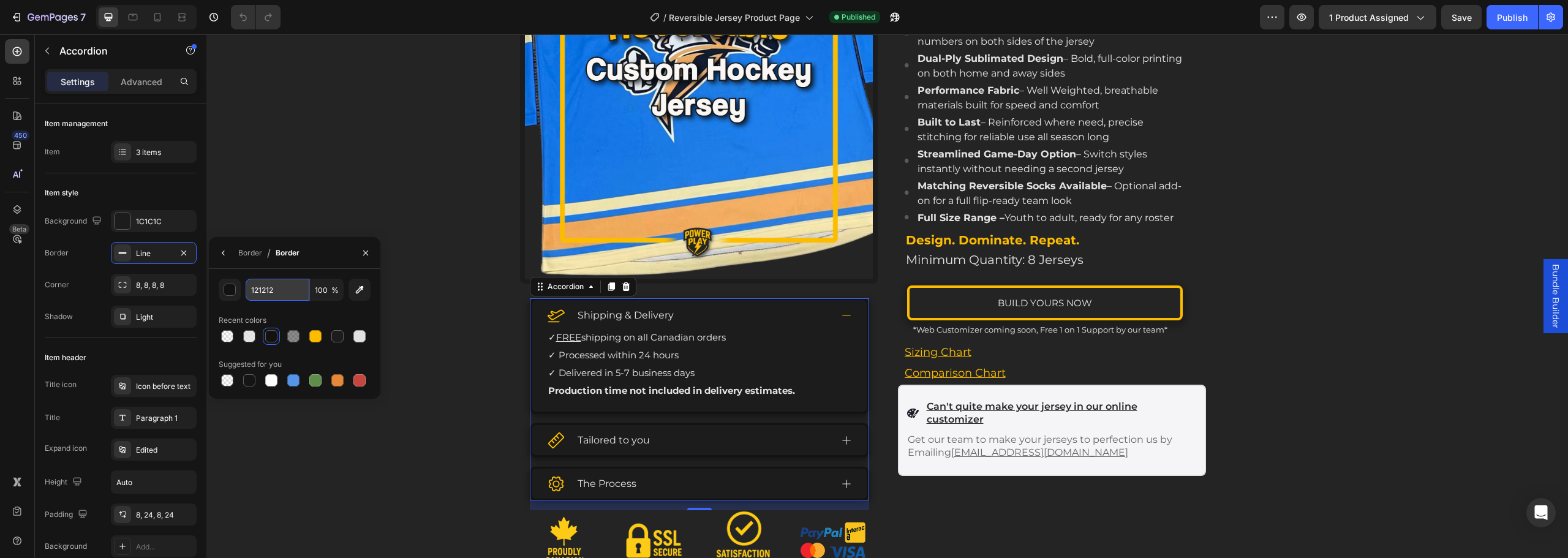
click at [281, 299] on input "121212" at bounding box center [278, 290] width 64 height 22
click at [836, 240] on img at bounding box center [699, 73] width 348 height 410
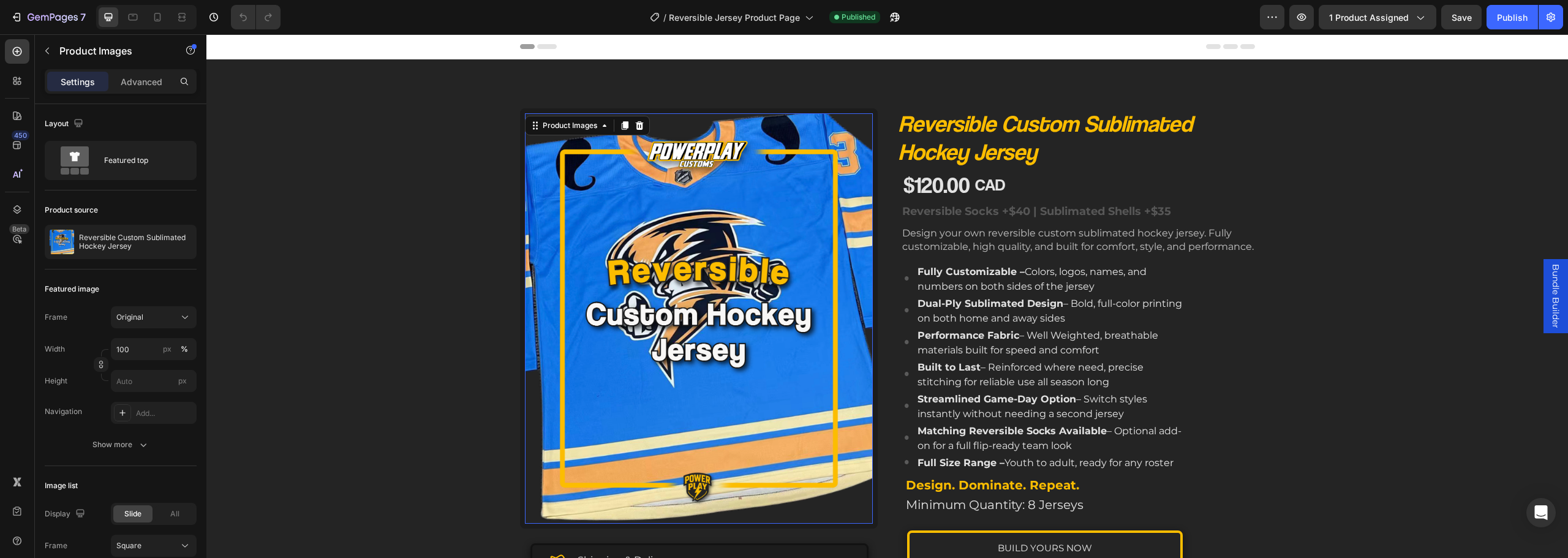
scroll to position [123, 0]
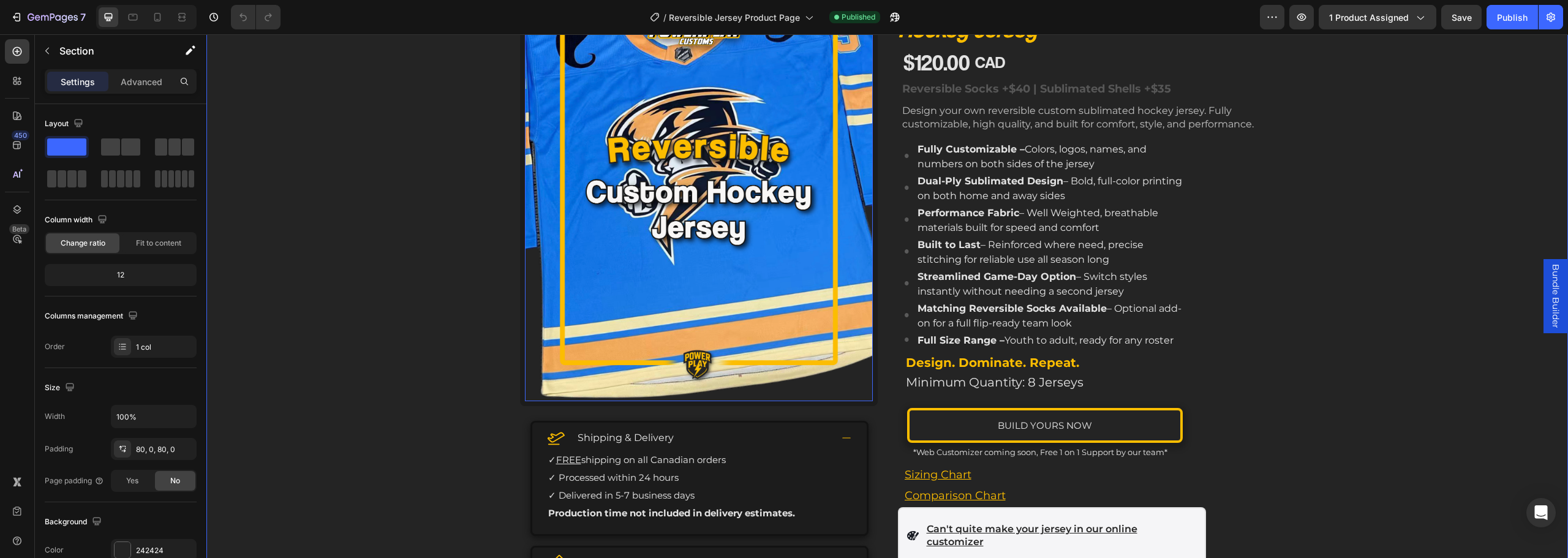
click at [277, 278] on div "Product Images 24 Shipping & Delivery ✓ FREE shipping on all Canadian orders ✓ …" at bounding box center [887, 370] width 1362 height 769
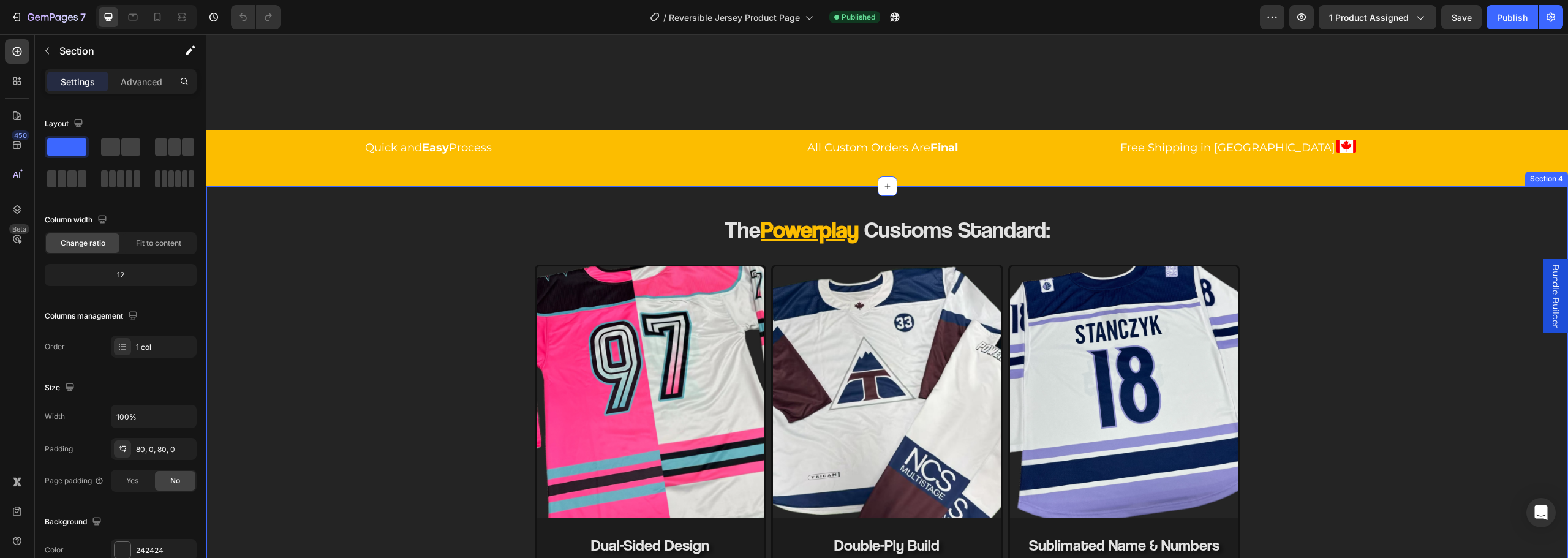
scroll to position [858, 0]
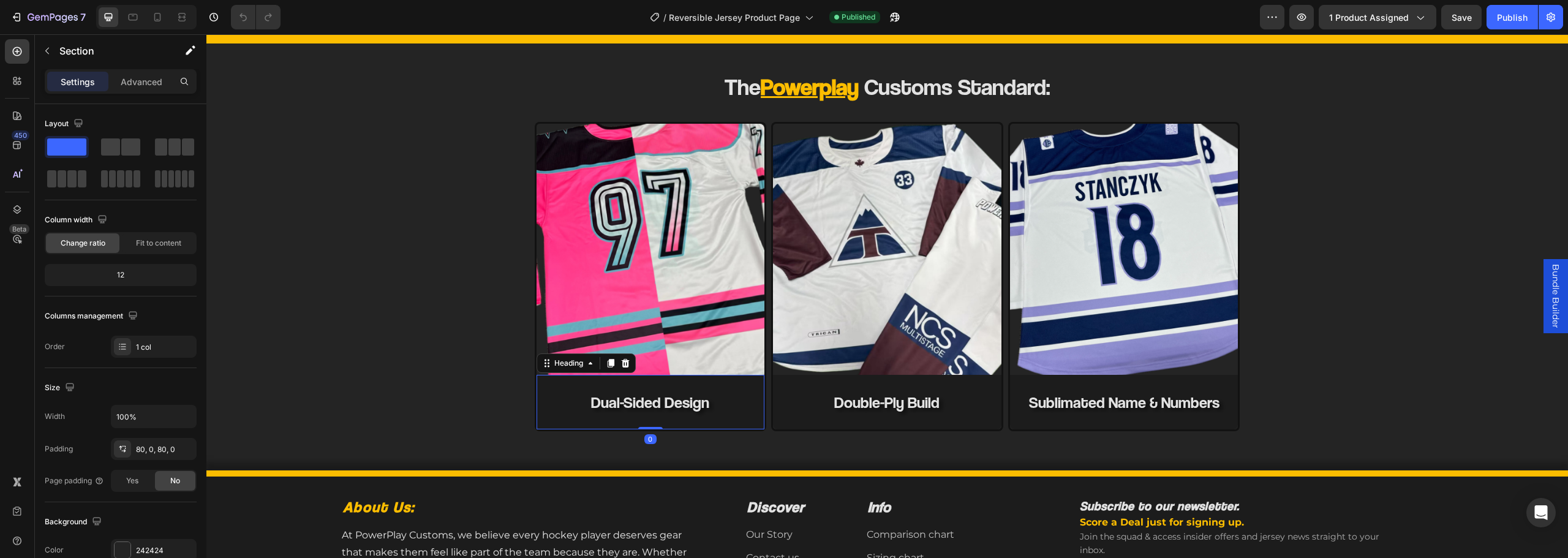
click at [563, 408] on h2 "Dual-Sided Design" at bounding box center [651, 402] width 229 height 55
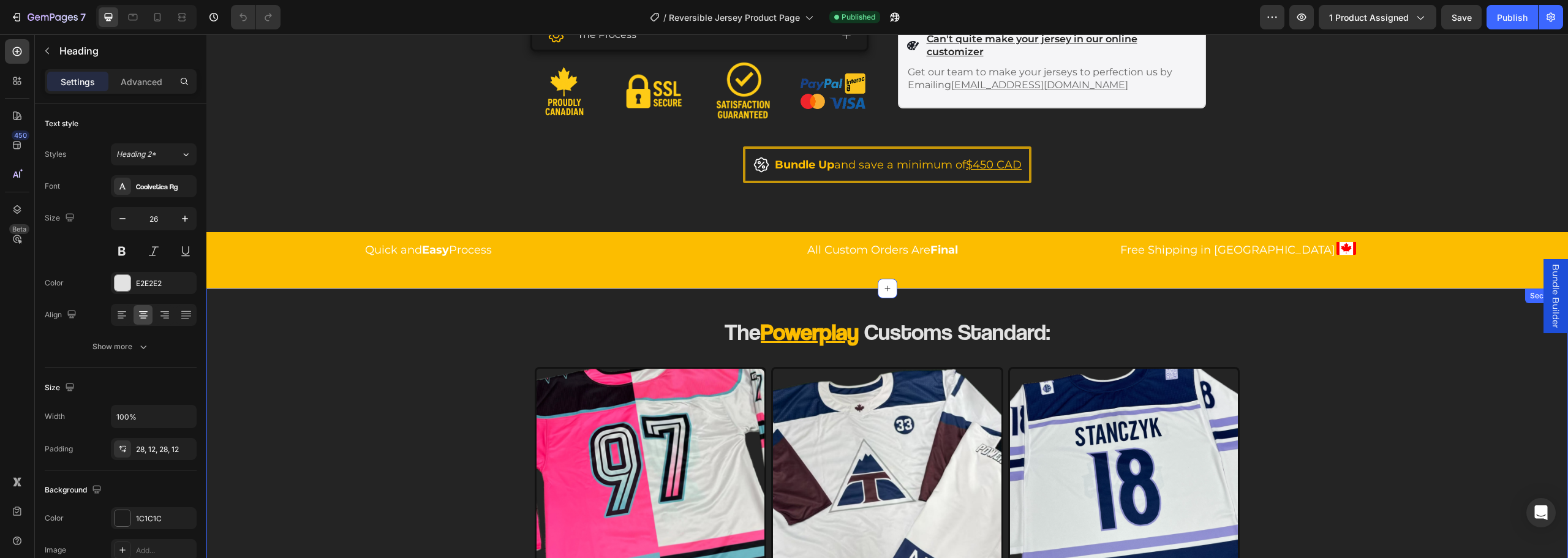
scroll to position [551, 0]
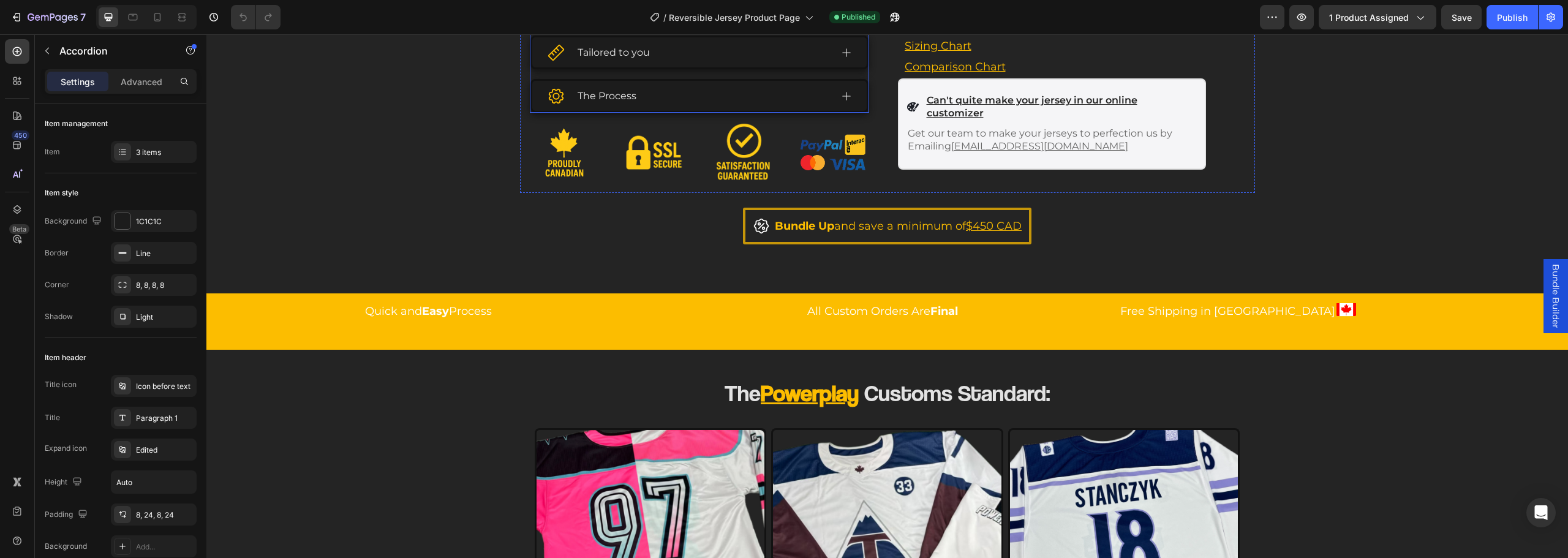
click at [649, 87] on div "The Process" at bounding box center [689, 95] width 284 height 20
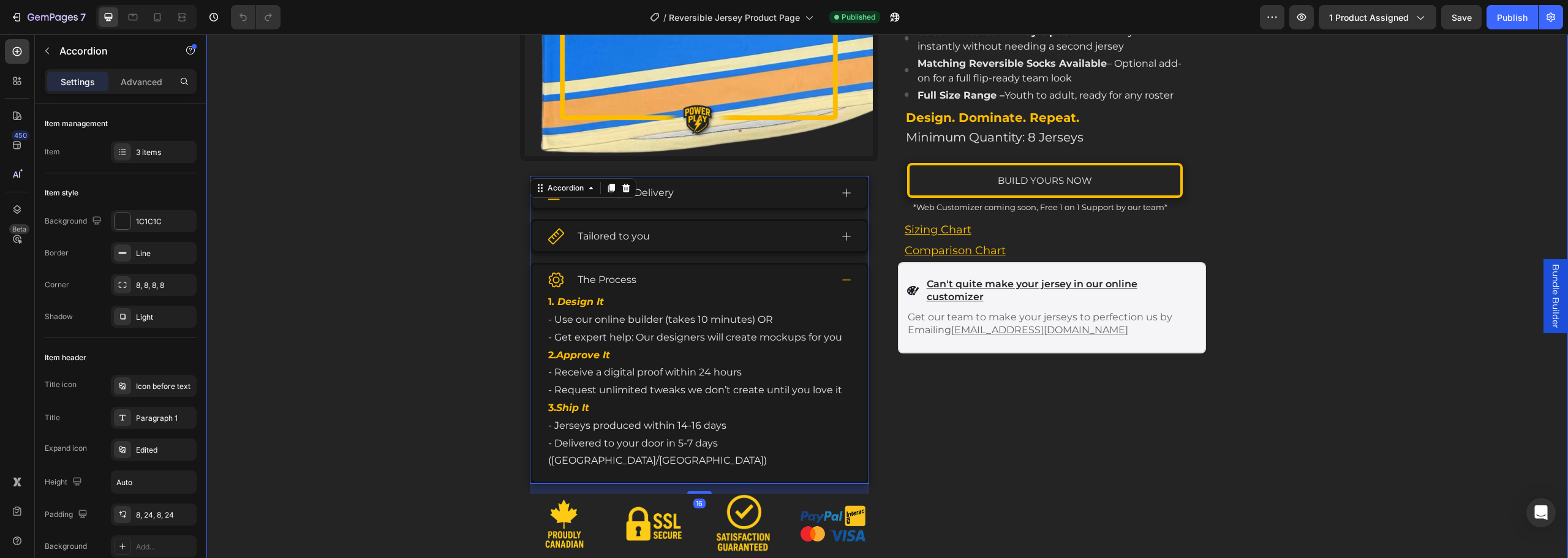
scroll to position [245, 0]
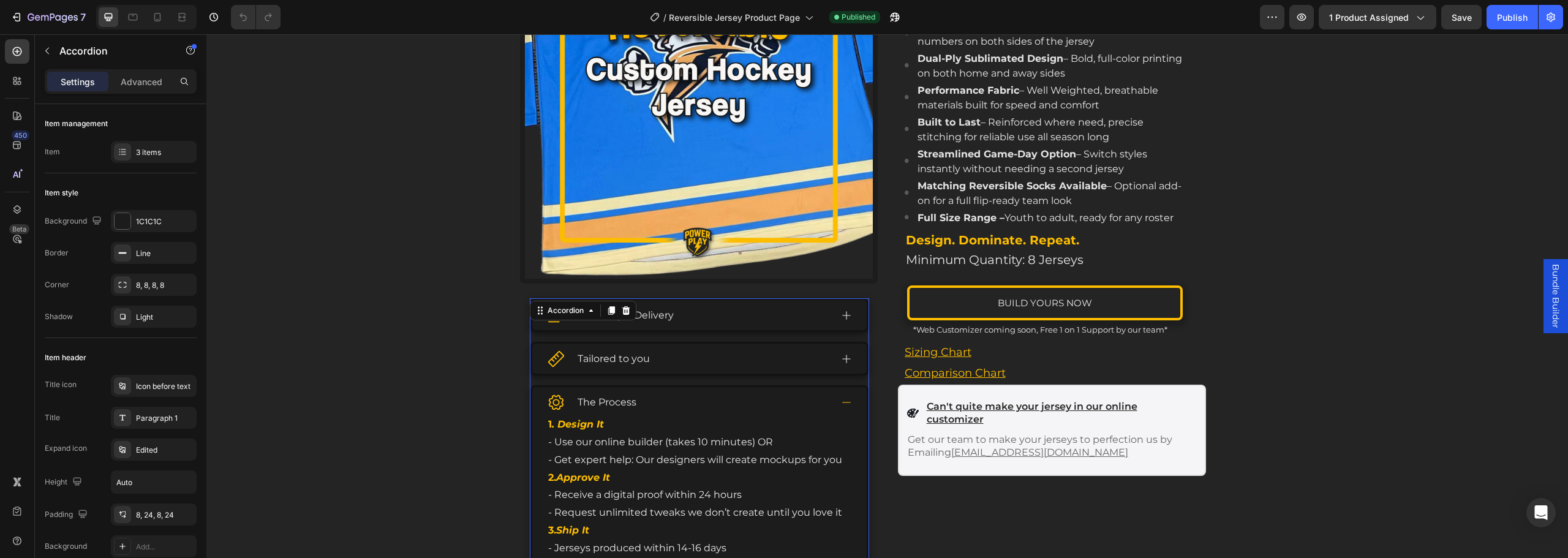
click at [625, 186] on img at bounding box center [699, 73] width 348 height 410
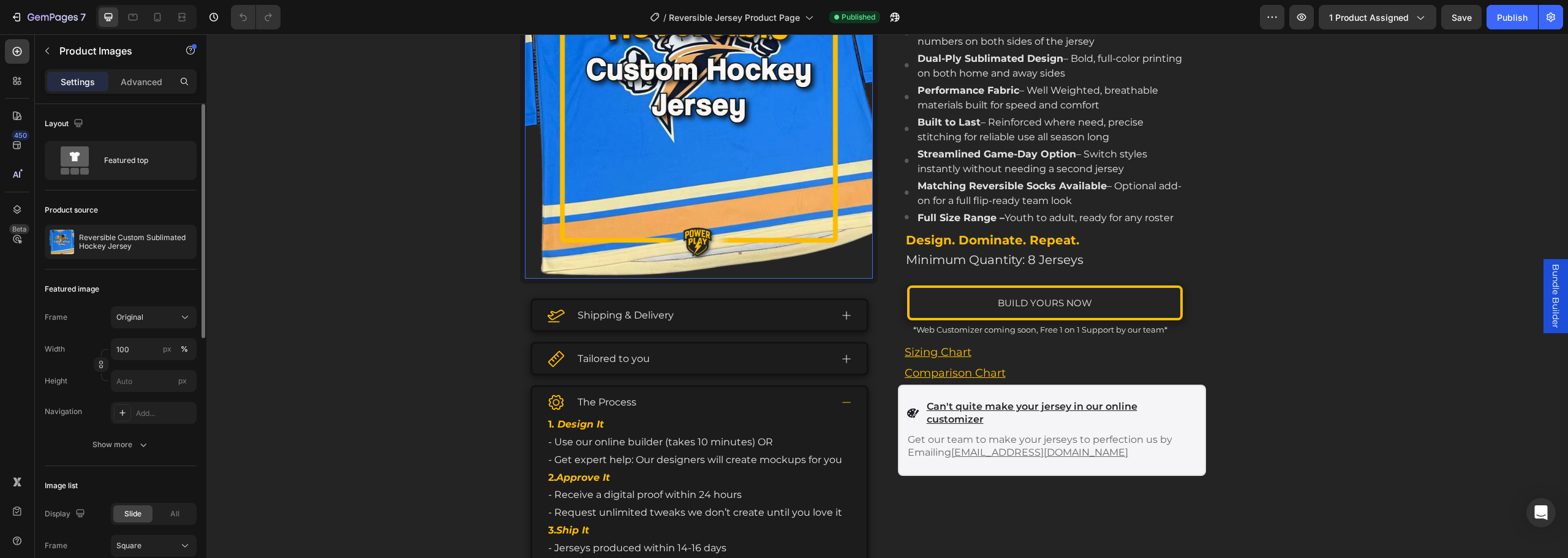
scroll to position [61, 0]
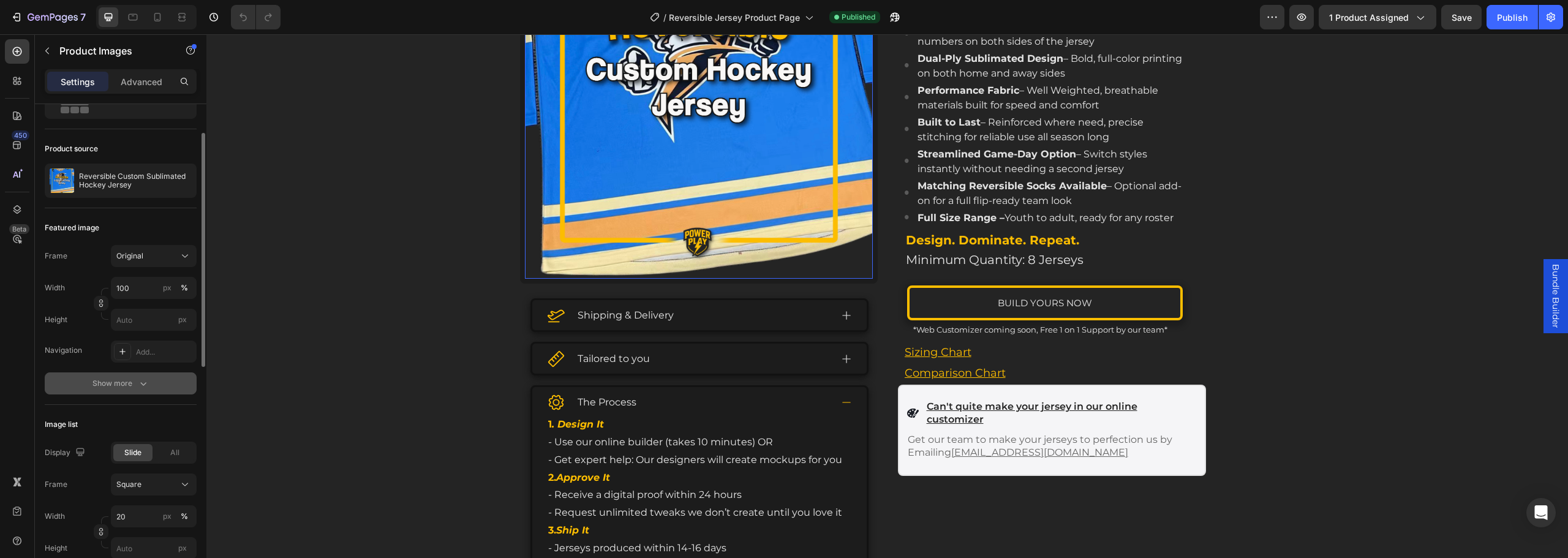
click at [153, 387] on button "Show more" at bounding box center [120, 384] width 152 height 22
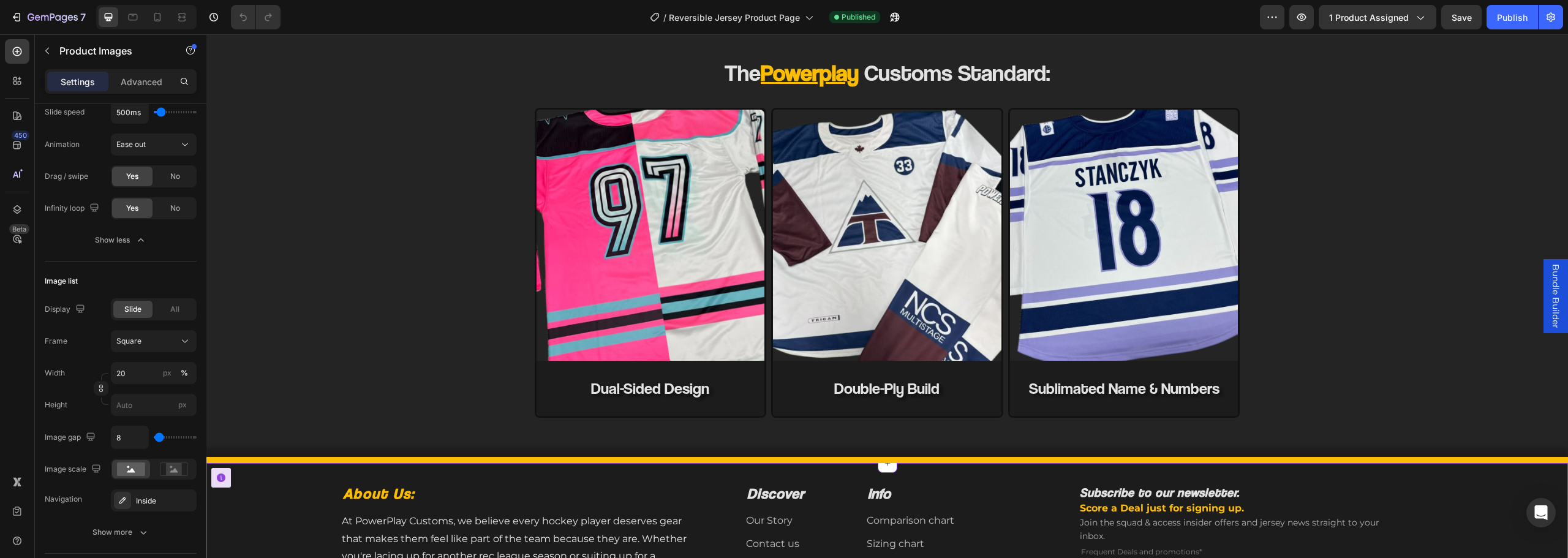
scroll to position [1164, 0]
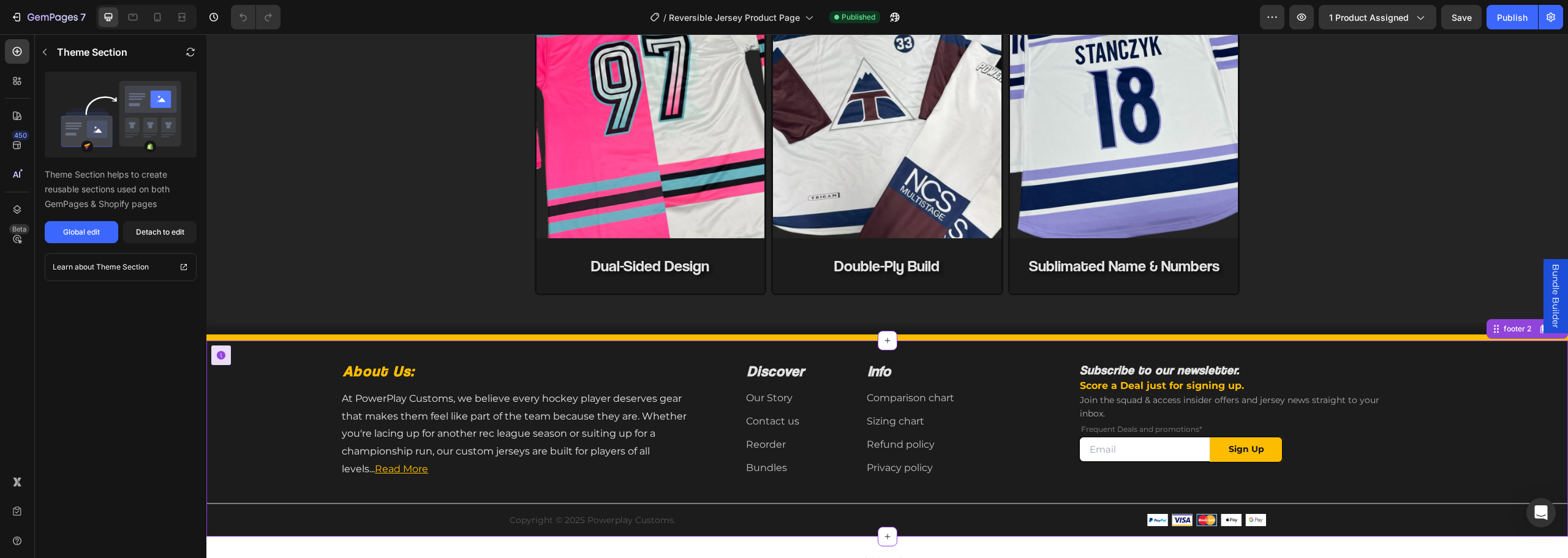
click at [987, 436] on div "Refund policy Button" at bounding box center [950, 446] width 167 height 20
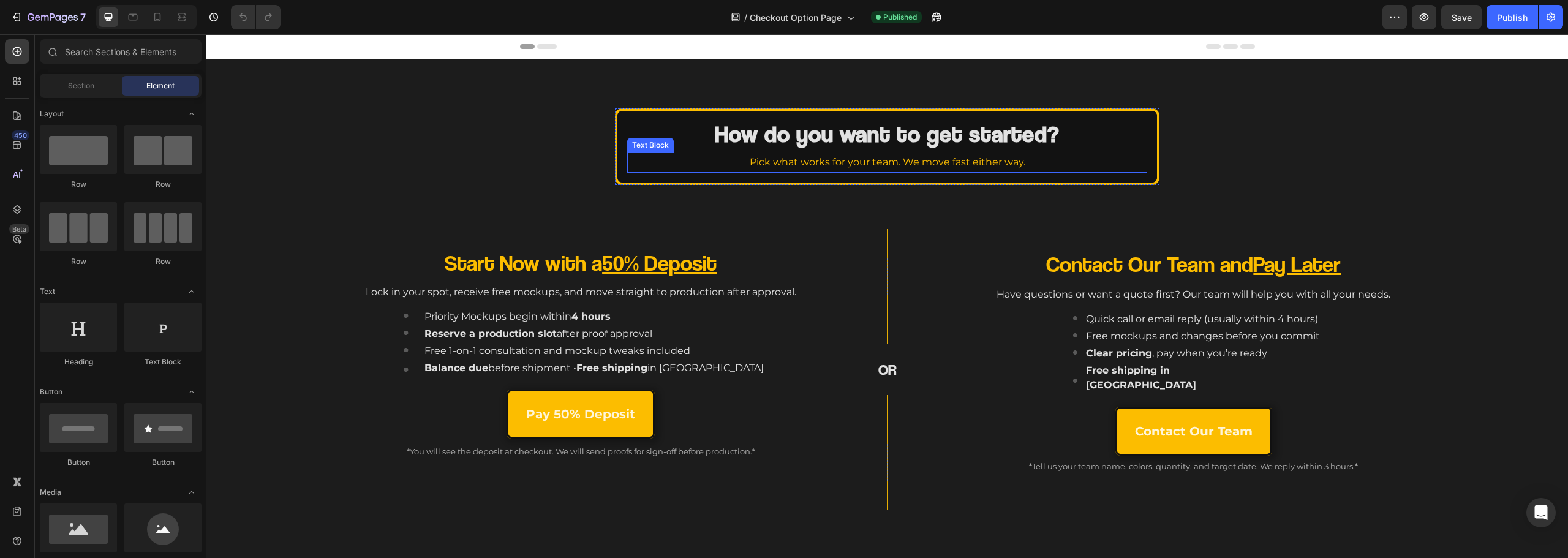
click at [630, 161] on p "Pick what works for your team. We move fast either way." at bounding box center [887, 162] width 517 height 18
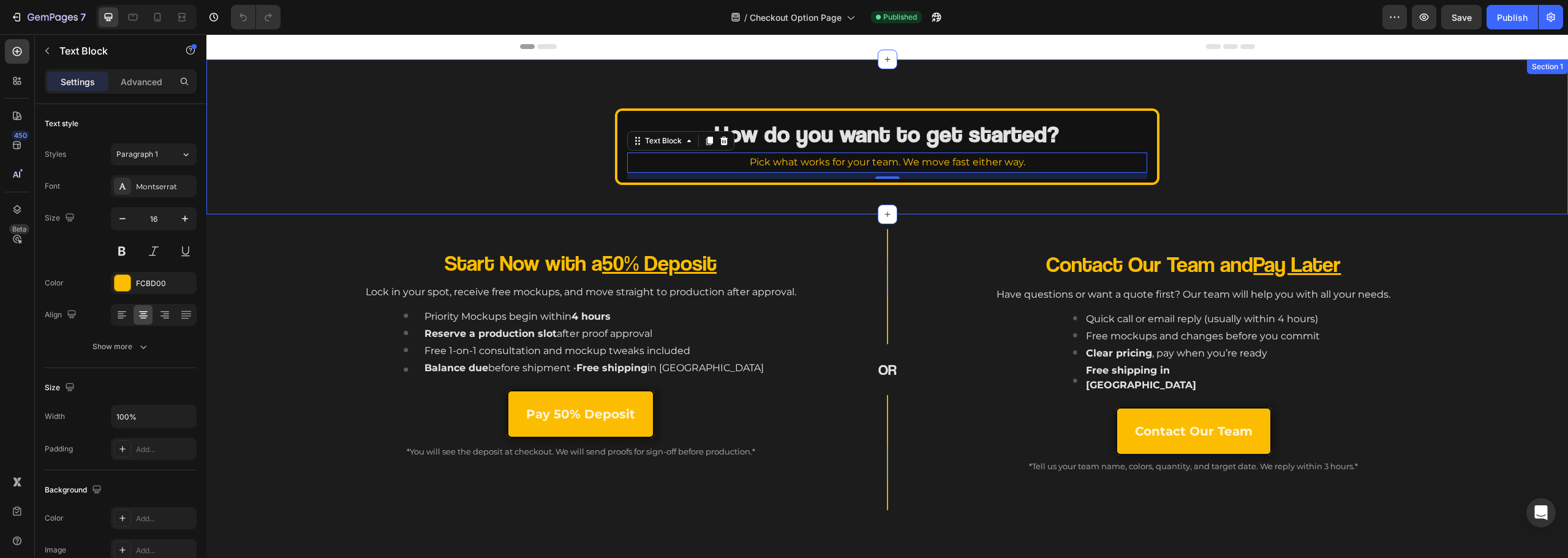
click at [612, 161] on div "How do you want to get started? Heading Pick what works for your team. We move …" at bounding box center [887, 146] width 1362 height 76
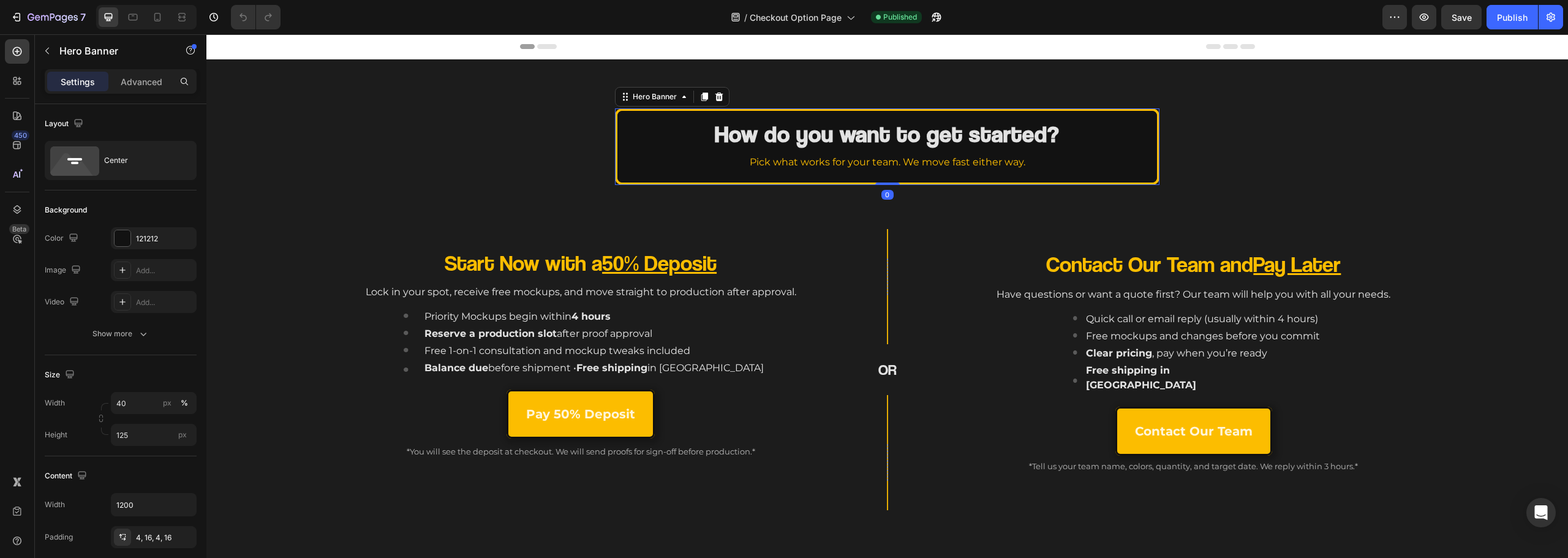
click at [622, 156] on div "How do you want to get started? Heading Pick what works for your team. We move …" at bounding box center [887, 147] width 540 height 69
click at [148, 240] on div "121212" at bounding box center [154, 238] width 35 height 11
click at [268, 295] on div "Solid Gradient 121212 100 % Recent colors Suggested for you" at bounding box center [295, 335] width 152 height 142
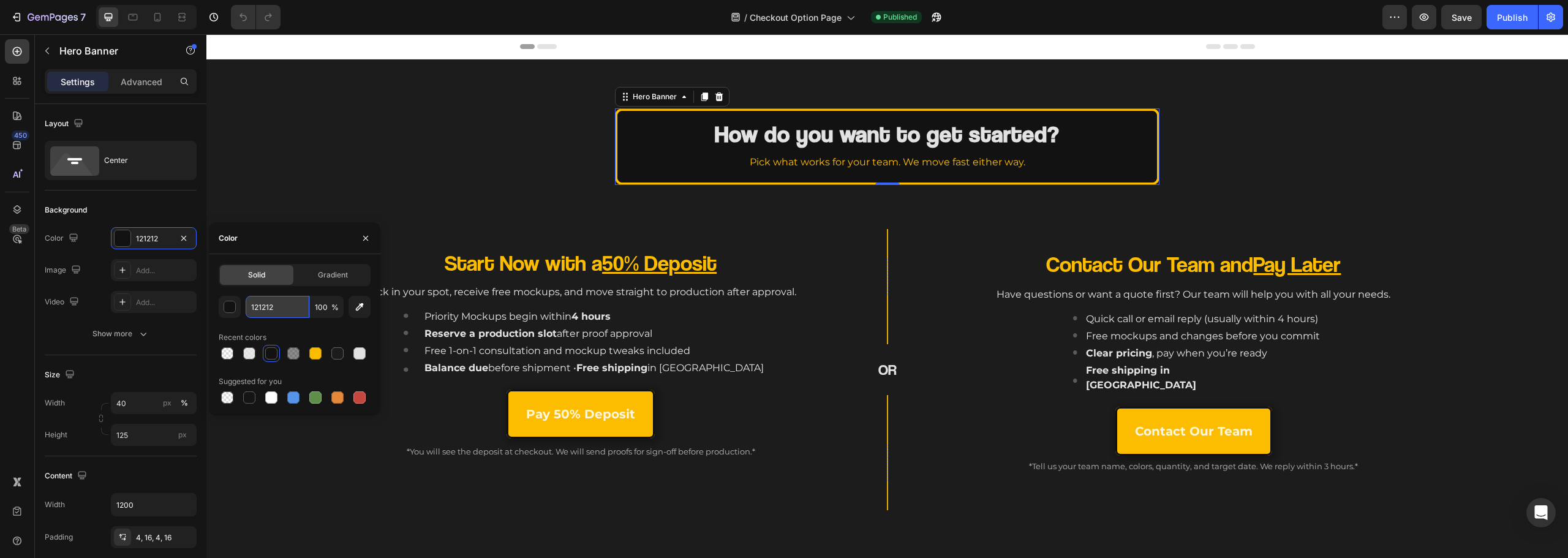
click at [268, 310] on input "121212" at bounding box center [278, 307] width 64 height 22
